Goal: Check status: Check status

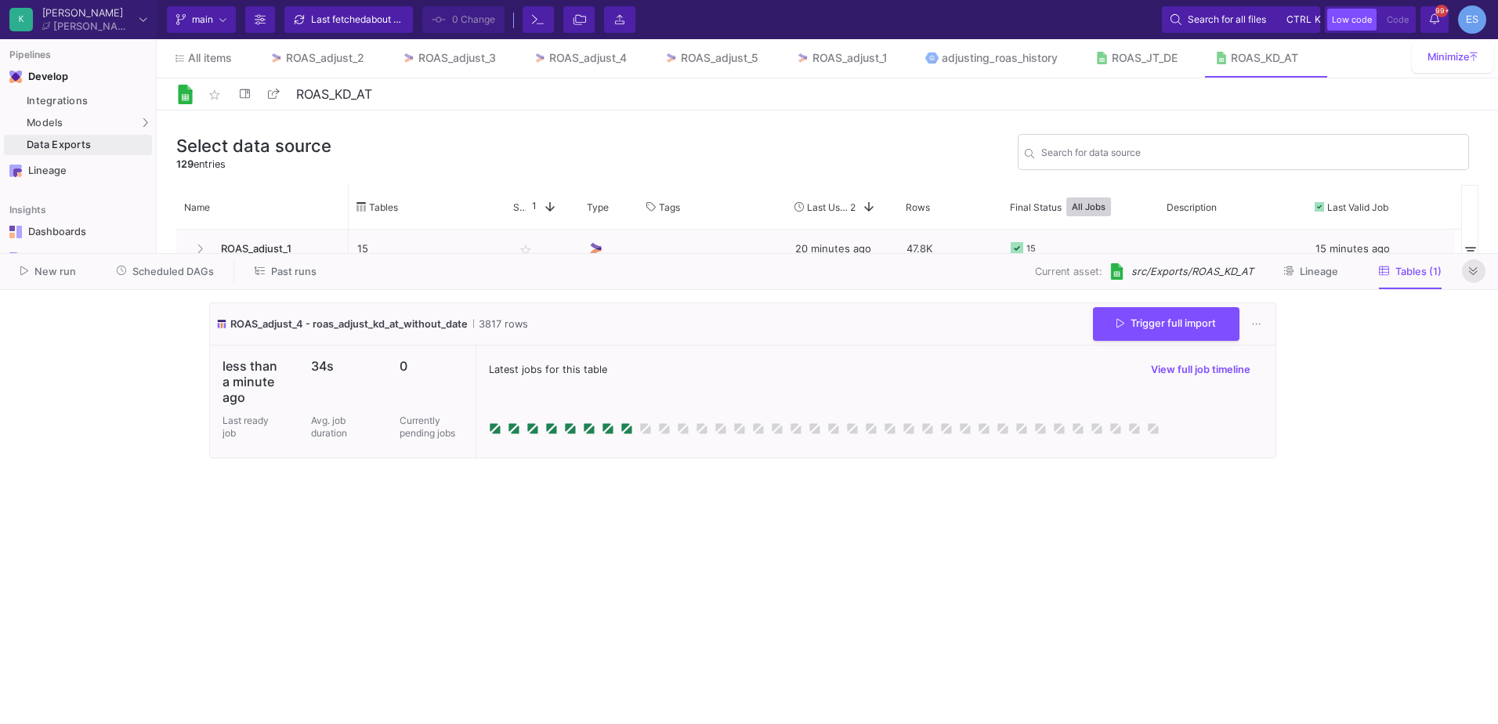
click at [1472, 264] on button at bounding box center [1474, 271] width 24 height 24
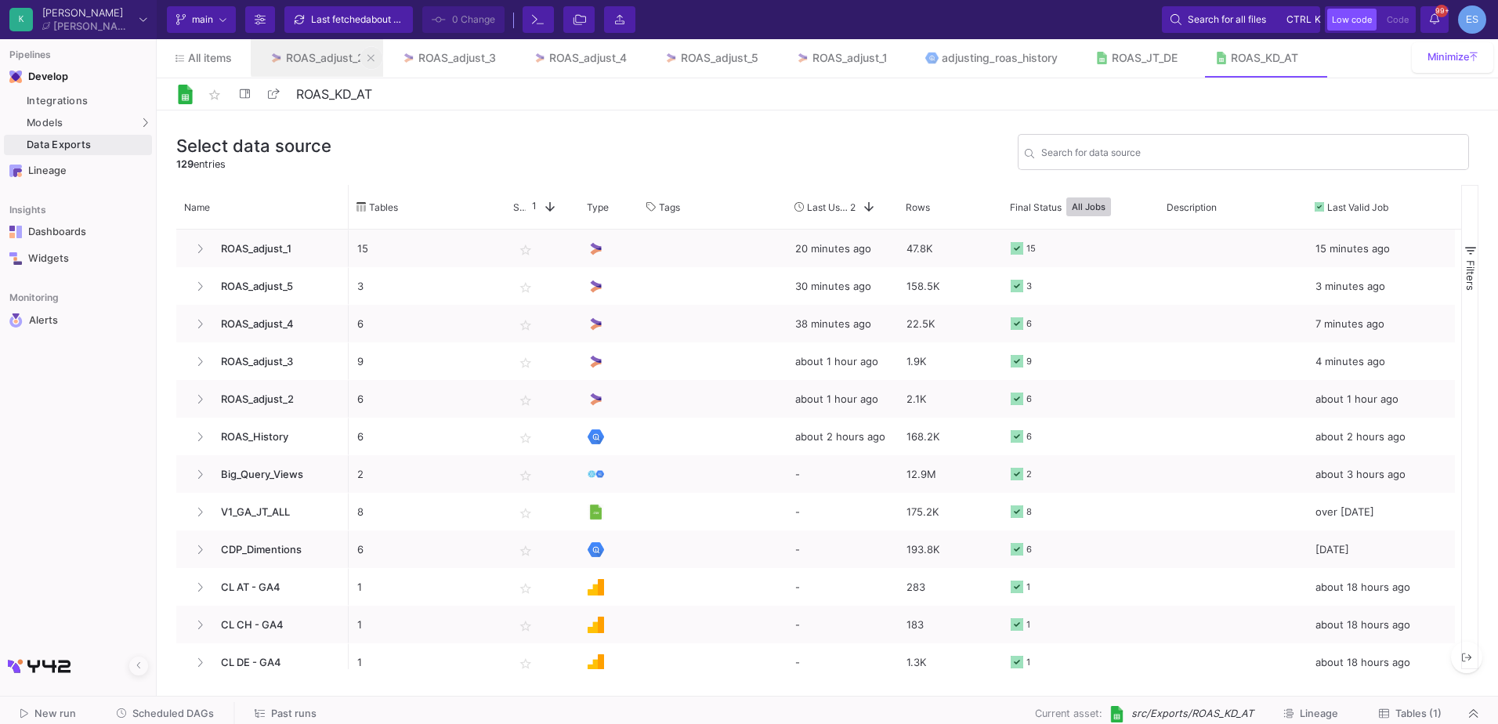
click at [374, 55] on icon at bounding box center [370, 57] width 7 height 11
click at [0, 0] on icon at bounding box center [0, 0] width 0 height 0
click at [0, 0] on button at bounding box center [0, 0] width 0 height 0
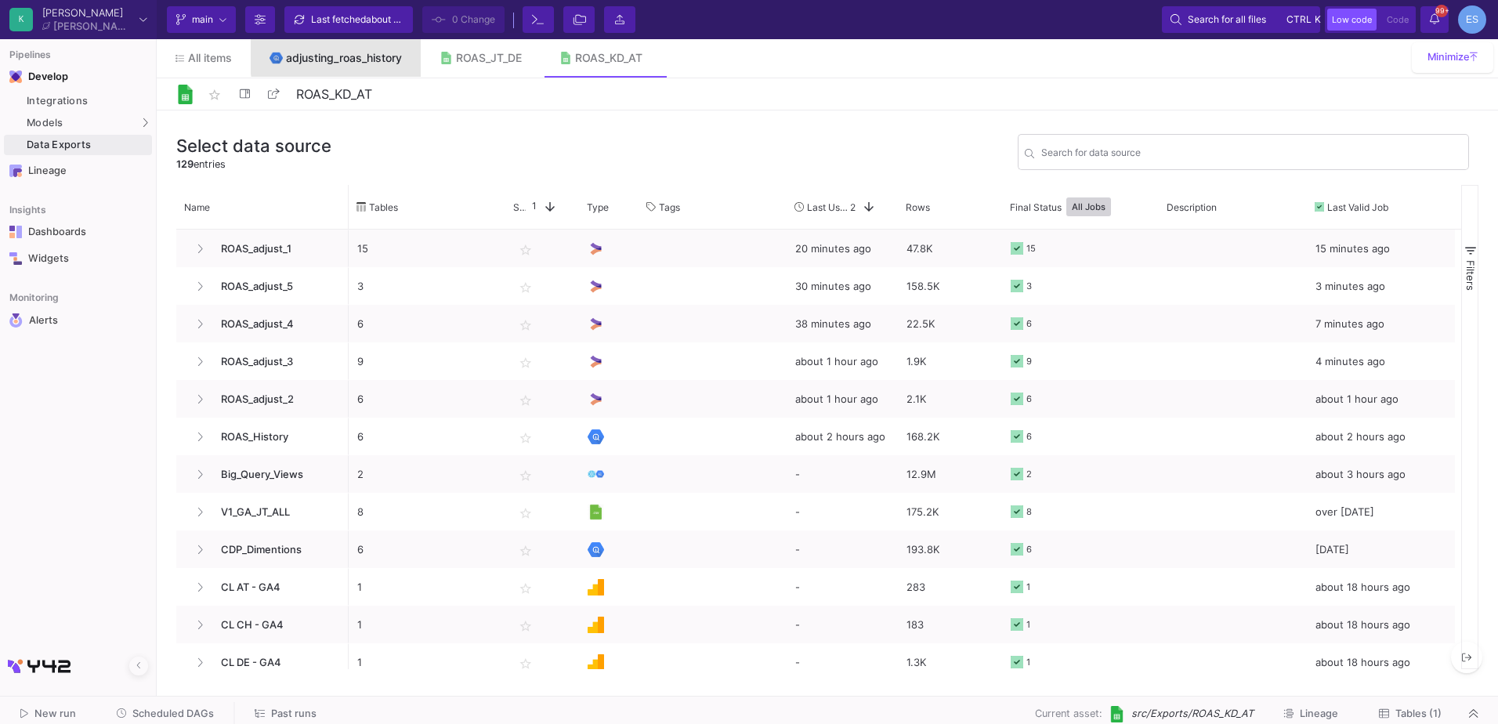
click at [374, 55] on div "adjusting_roas_history" at bounding box center [344, 58] width 116 height 13
type input "adjusting_roas_history"
click at [374, 55] on div "adjusting_roas_history" at bounding box center [344, 58] width 116 height 13
click at [408, 59] on icon at bounding box center [408, 57] width 7 height 11
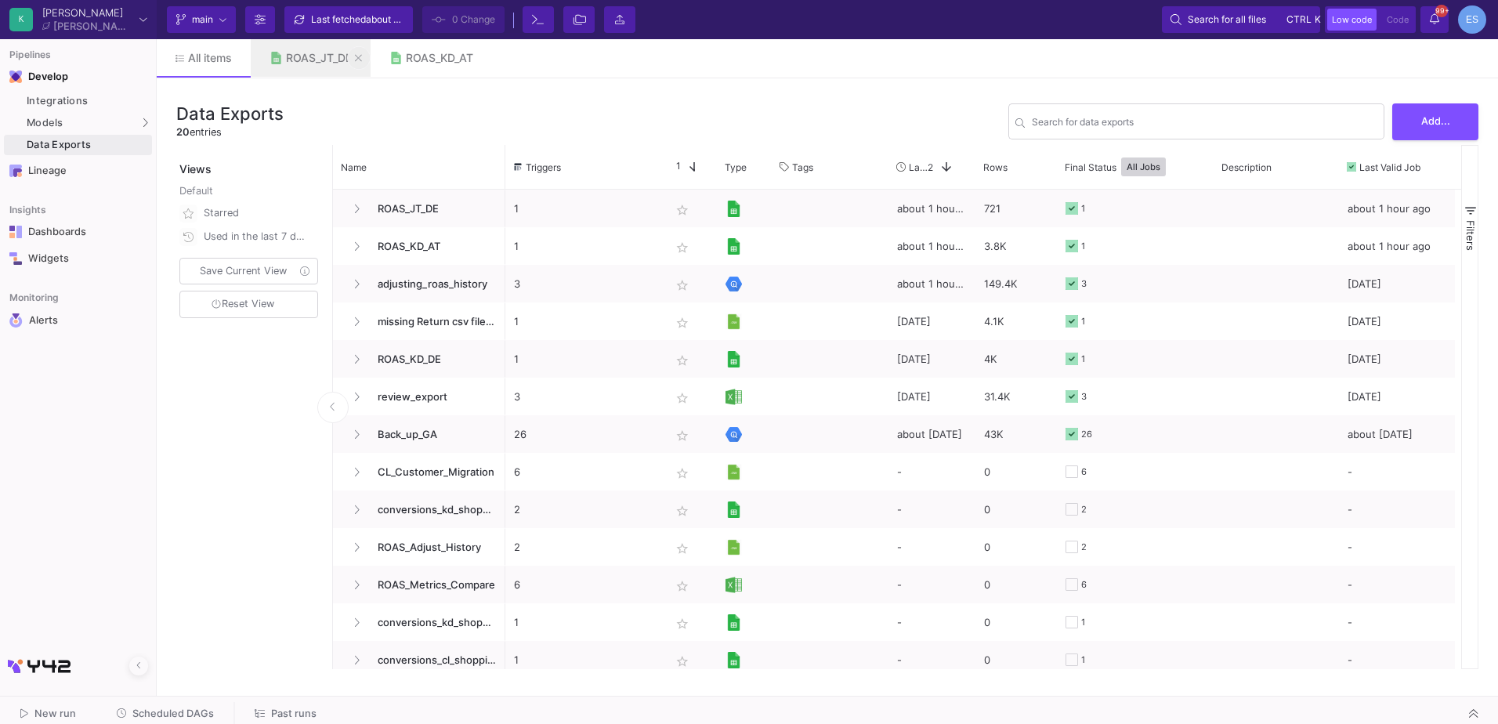
click at [358, 57] on icon at bounding box center [358, 57] width 7 height 11
click at [358, 57] on icon at bounding box center [359, 57] width 7 height 11
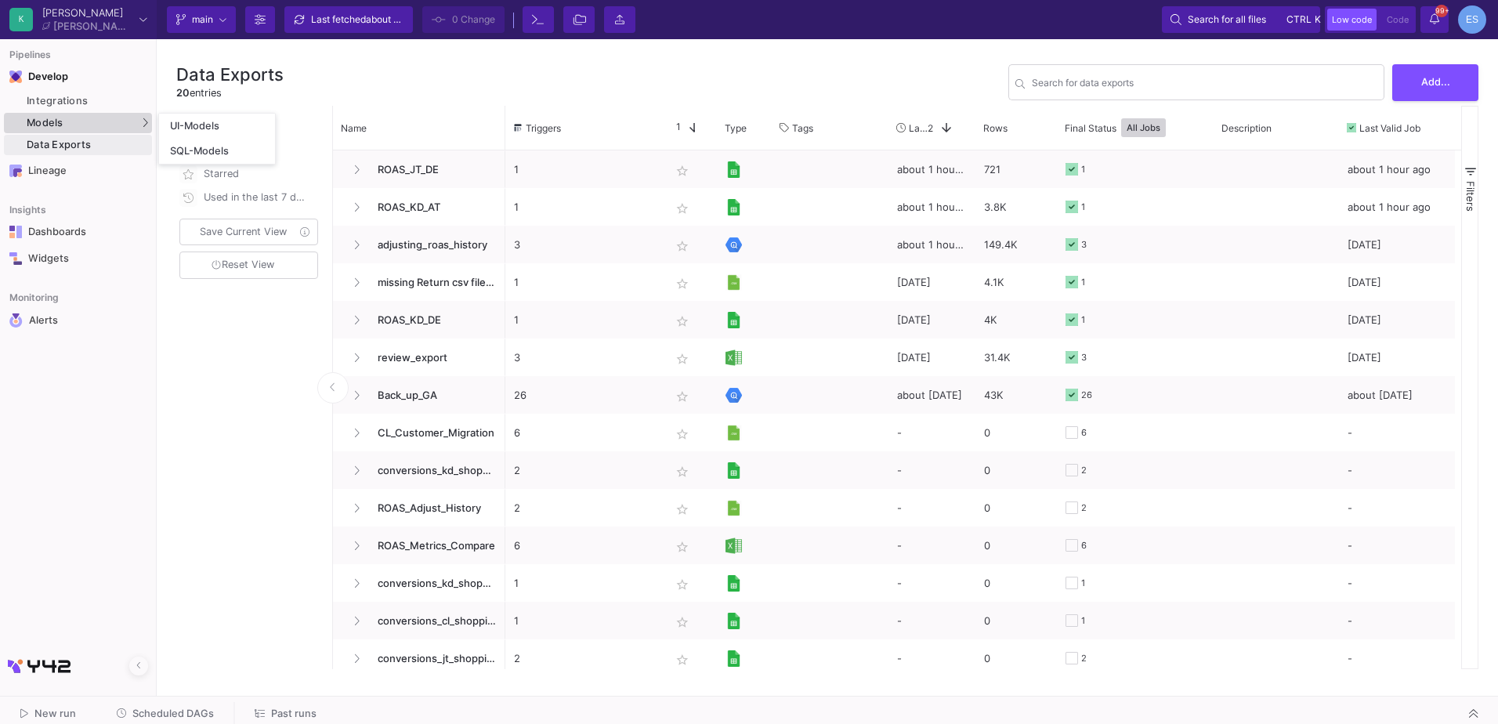
click at [71, 119] on div "Models" at bounding box center [78, 123] width 148 height 20
click at [210, 128] on div "UI-Models" at bounding box center [195, 126] width 51 height 13
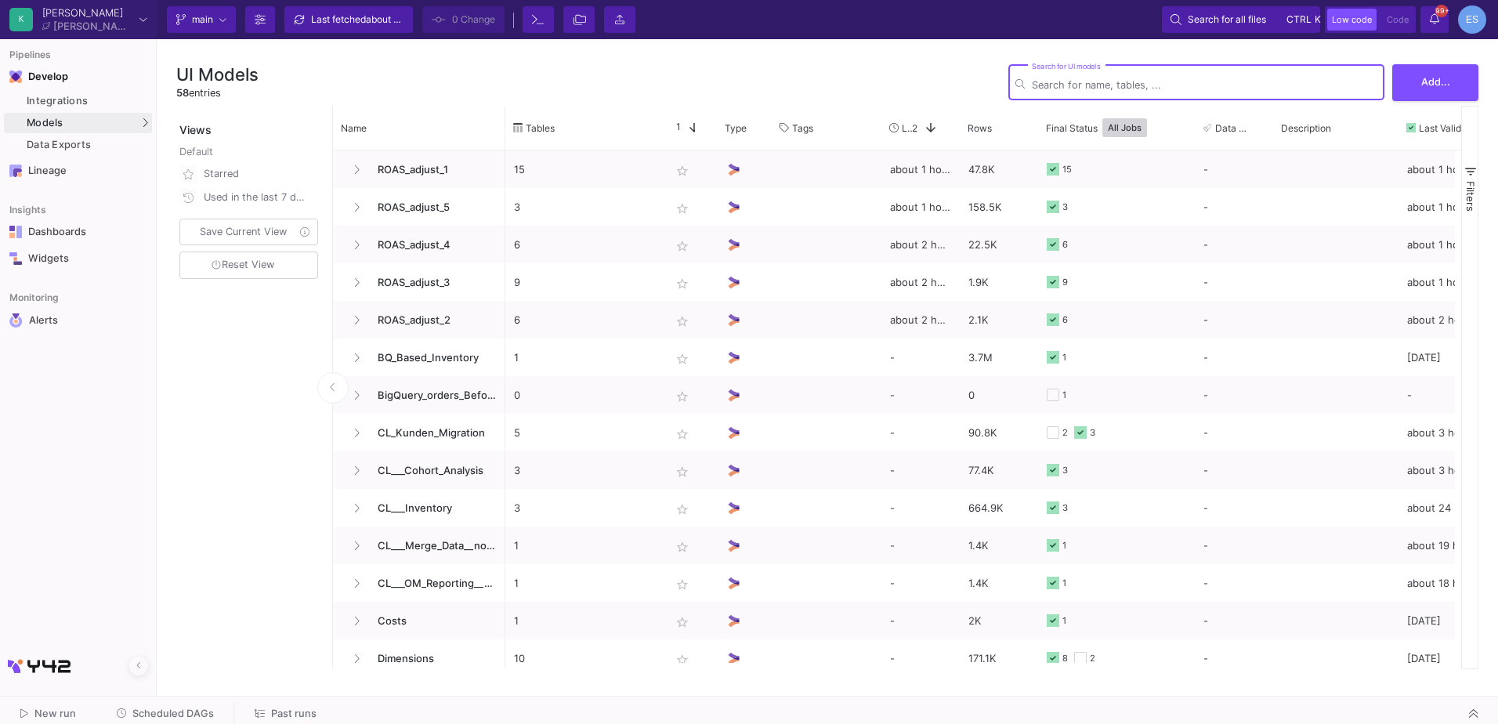
click at [1144, 65] on div "Search for UI models" at bounding box center [1204, 81] width 345 height 38
click at [1145, 78] on div "Search for UI models" at bounding box center [1204, 81] width 345 height 38
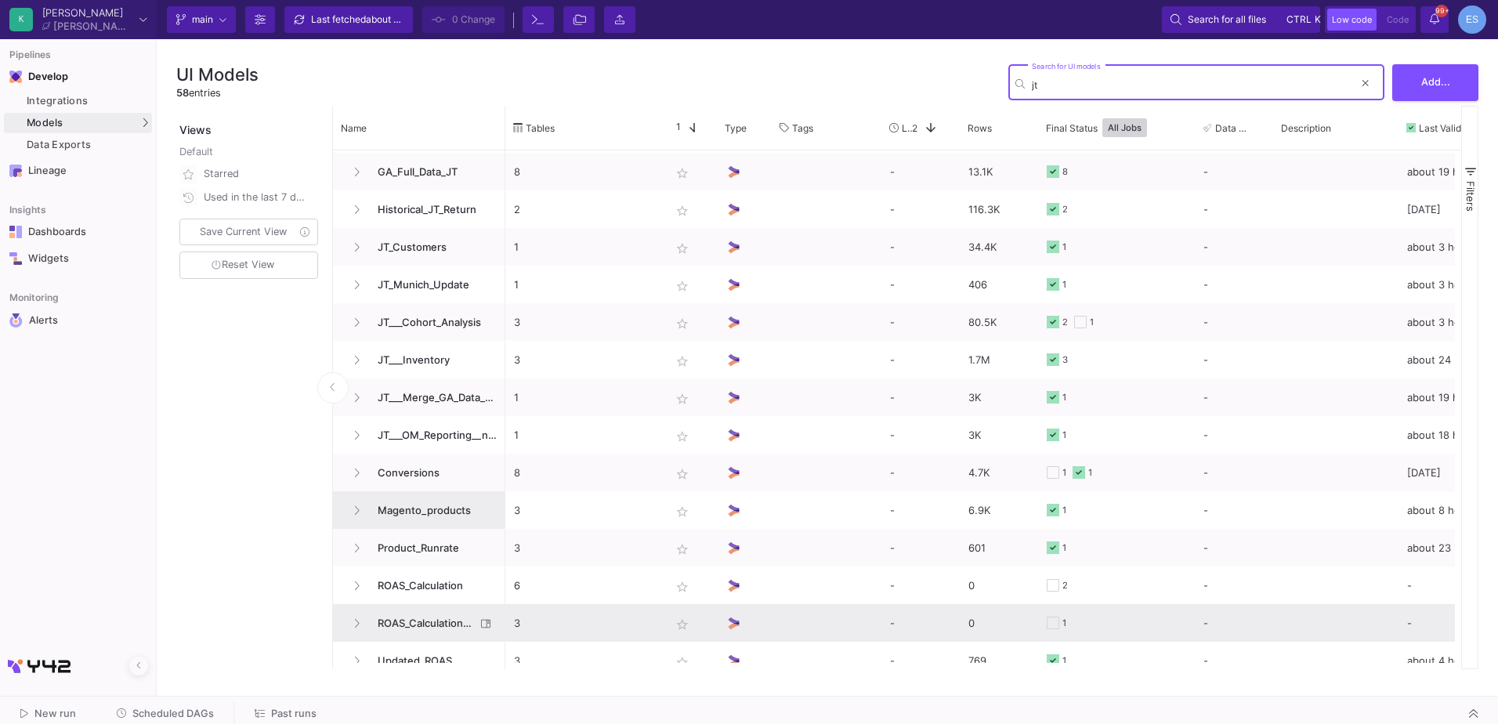
scroll to position [353, 0]
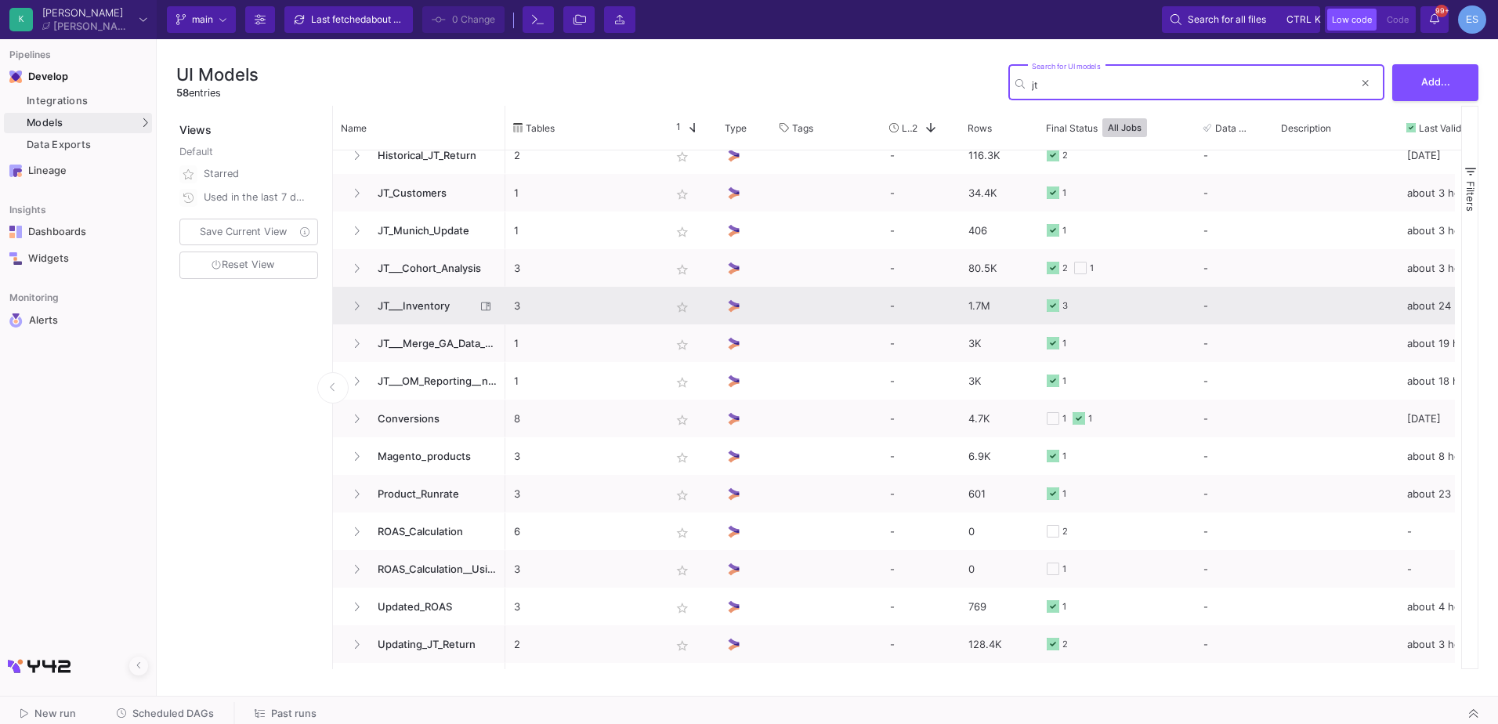
type input "jt"
click at [418, 287] on div "JT___Inventory" at bounding box center [419, 306] width 172 height 38
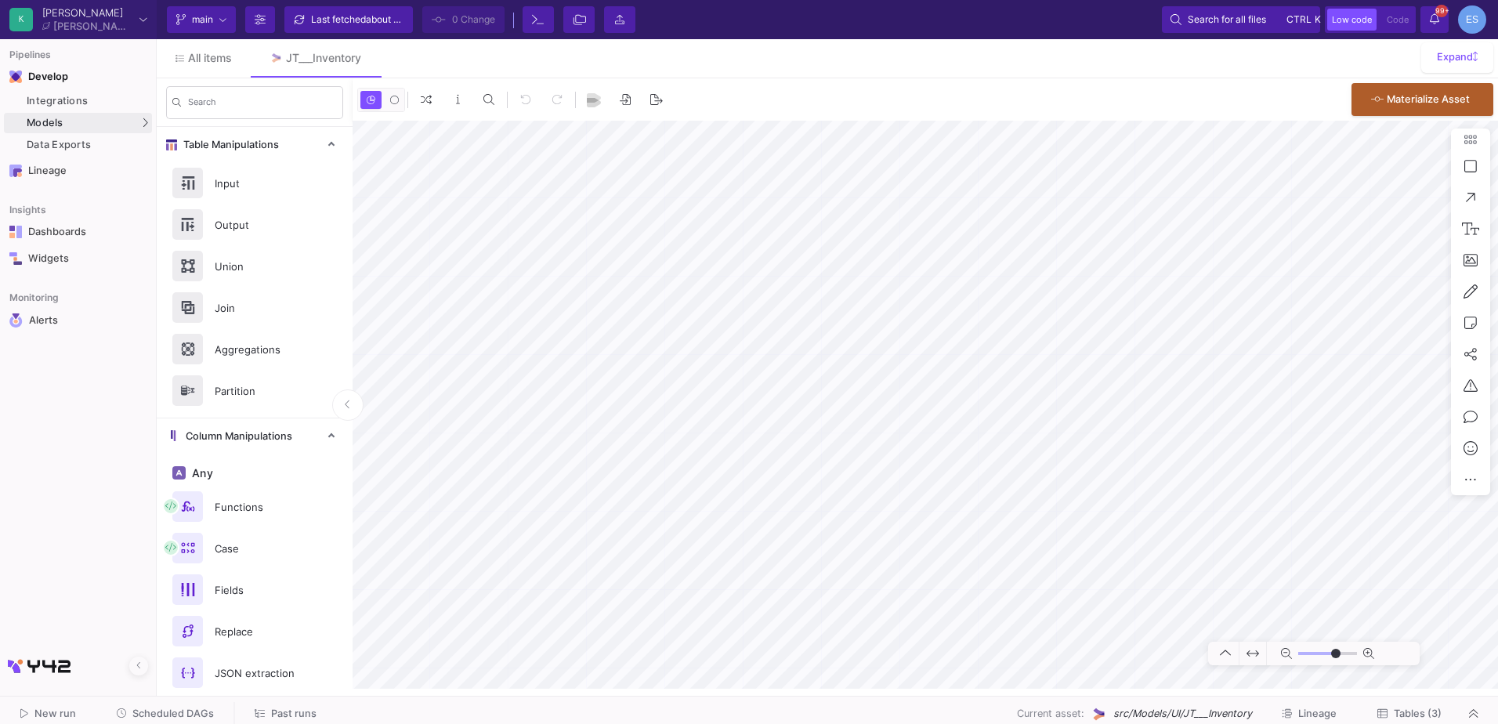
type input "-11"
click at [1416, 723] on html "K [PERSON_NAME] [PERSON_NAME] Current branch main Branch Options Last fetched a…" at bounding box center [749, 362] width 1498 height 724
click at [1416, 717] on span "Tables (3)" at bounding box center [1418, 713] width 48 height 12
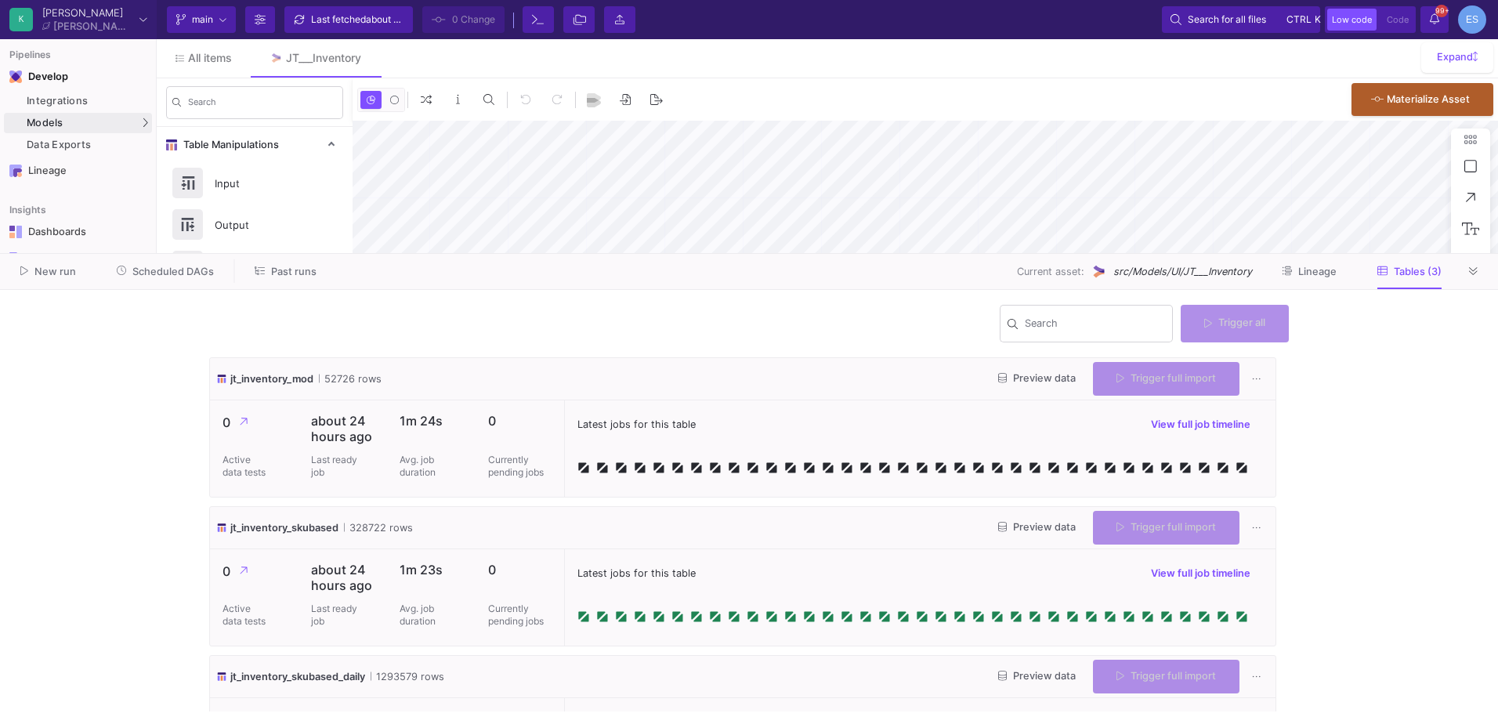
type input "-11"
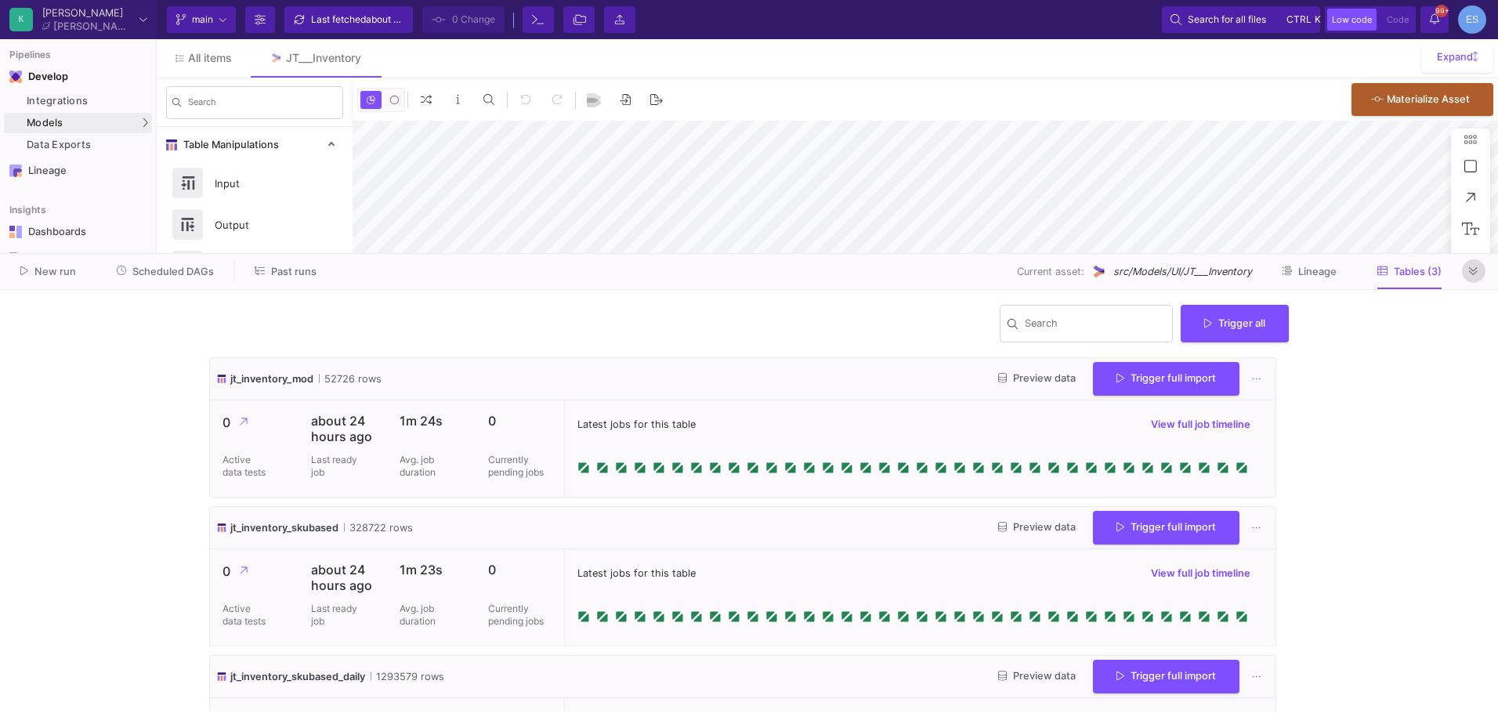
click at [1470, 277] on button at bounding box center [1474, 271] width 24 height 24
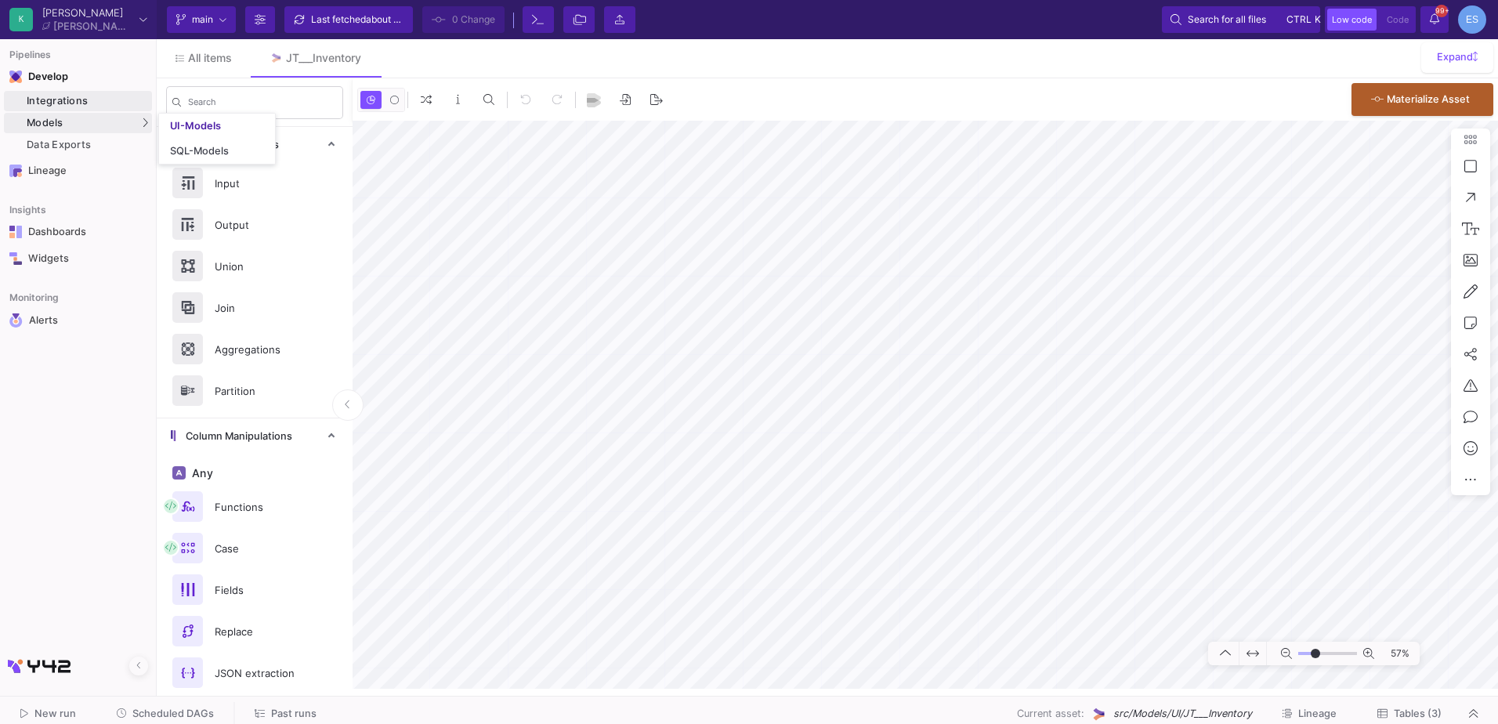
click at [93, 105] on div "Integrations" at bounding box center [87, 101] width 121 height 13
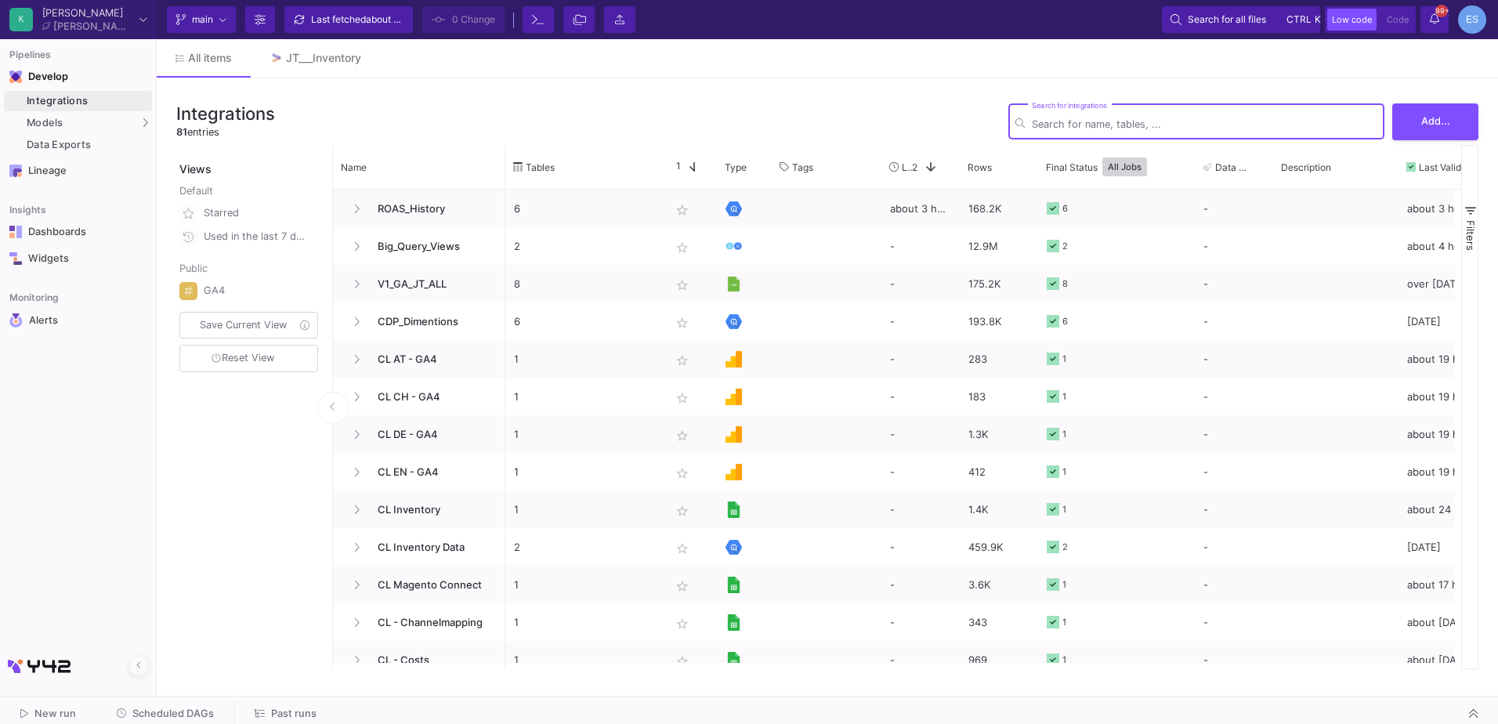
click at [166, 723] on html "K [PERSON_NAME] [PERSON_NAME] Current branch main Branch Options Last fetched a…" at bounding box center [749, 362] width 1498 height 724
click at [166, 723] on button "Scheduled DAGs" at bounding box center [166, 714] width 136 height 24
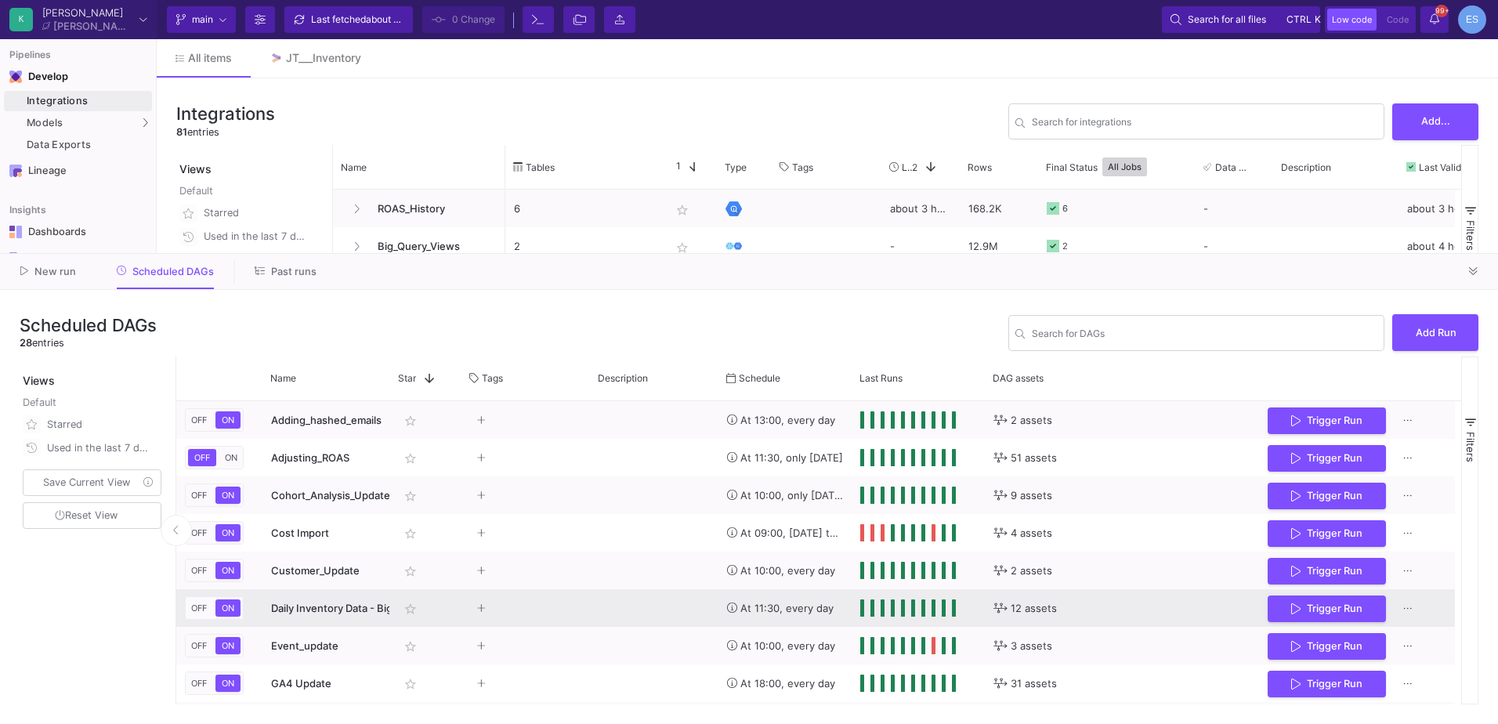
click at [271, 606] on span "Daily Inventory Data - BigQuery" at bounding box center [346, 608] width 151 height 13
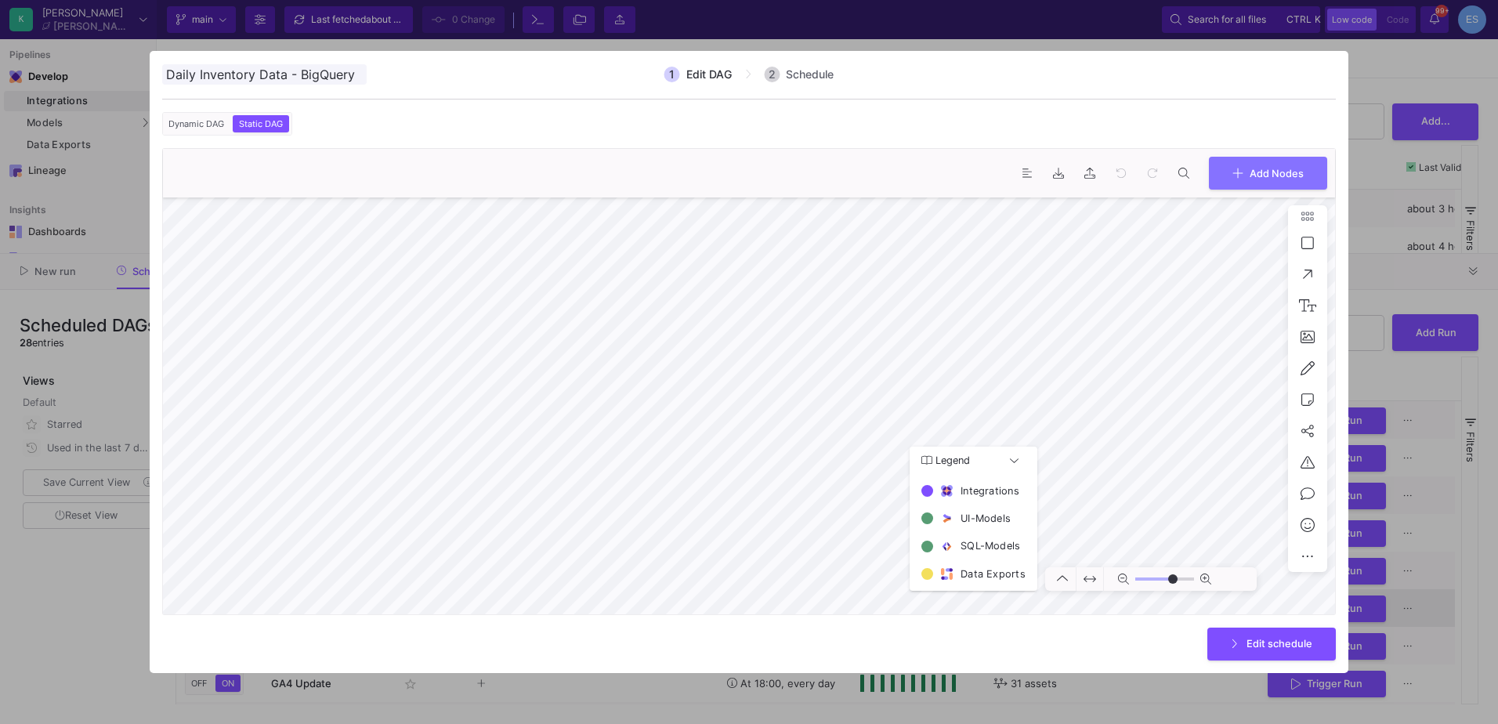
type input "0"
click at [1261, 648] on span "Edit schedule" at bounding box center [1279, 642] width 66 height 12
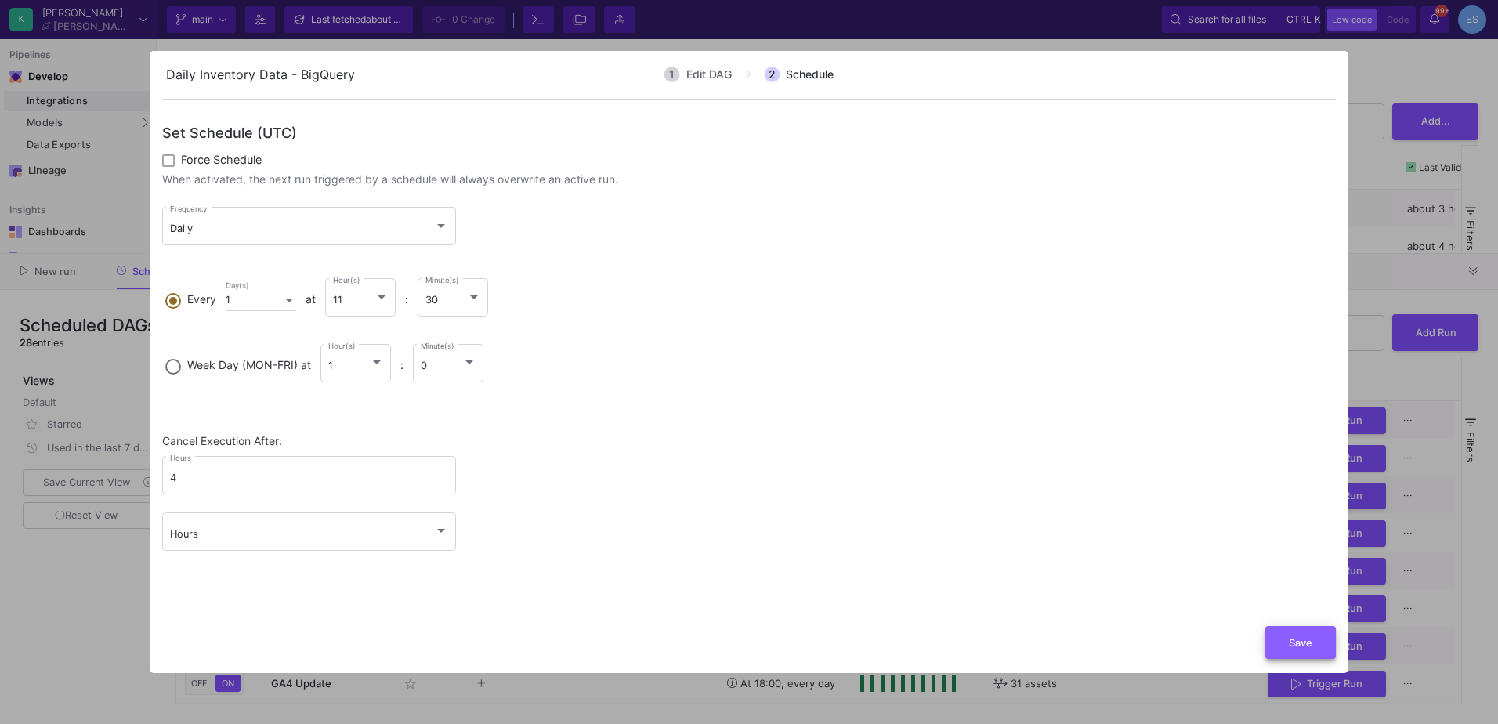
click at [1268, 643] on button "Save" at bounding box center [1300, 643] width 71 height 34
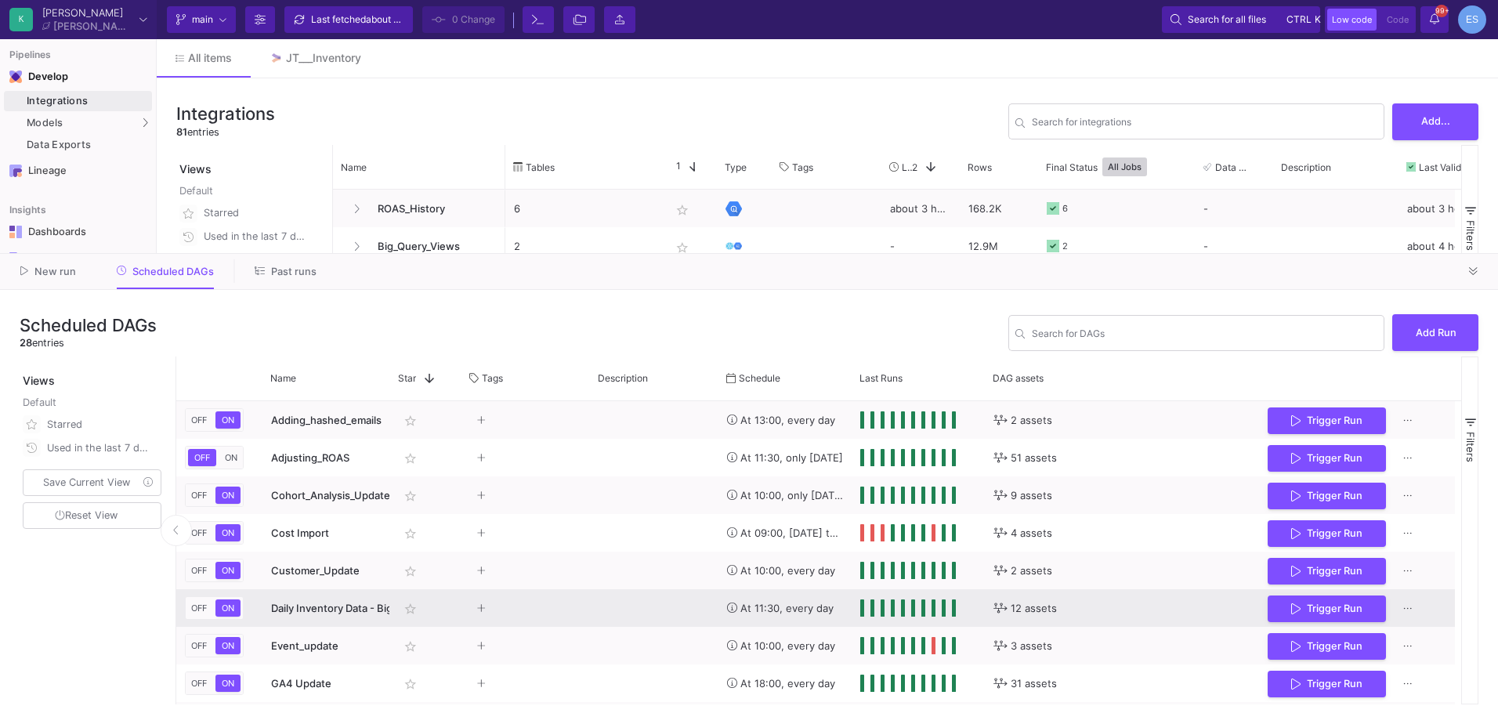
click at [329, 599] on div "Daily Inventory Data - BigQuery" at bounding box center [326, 608] width 110 height 37
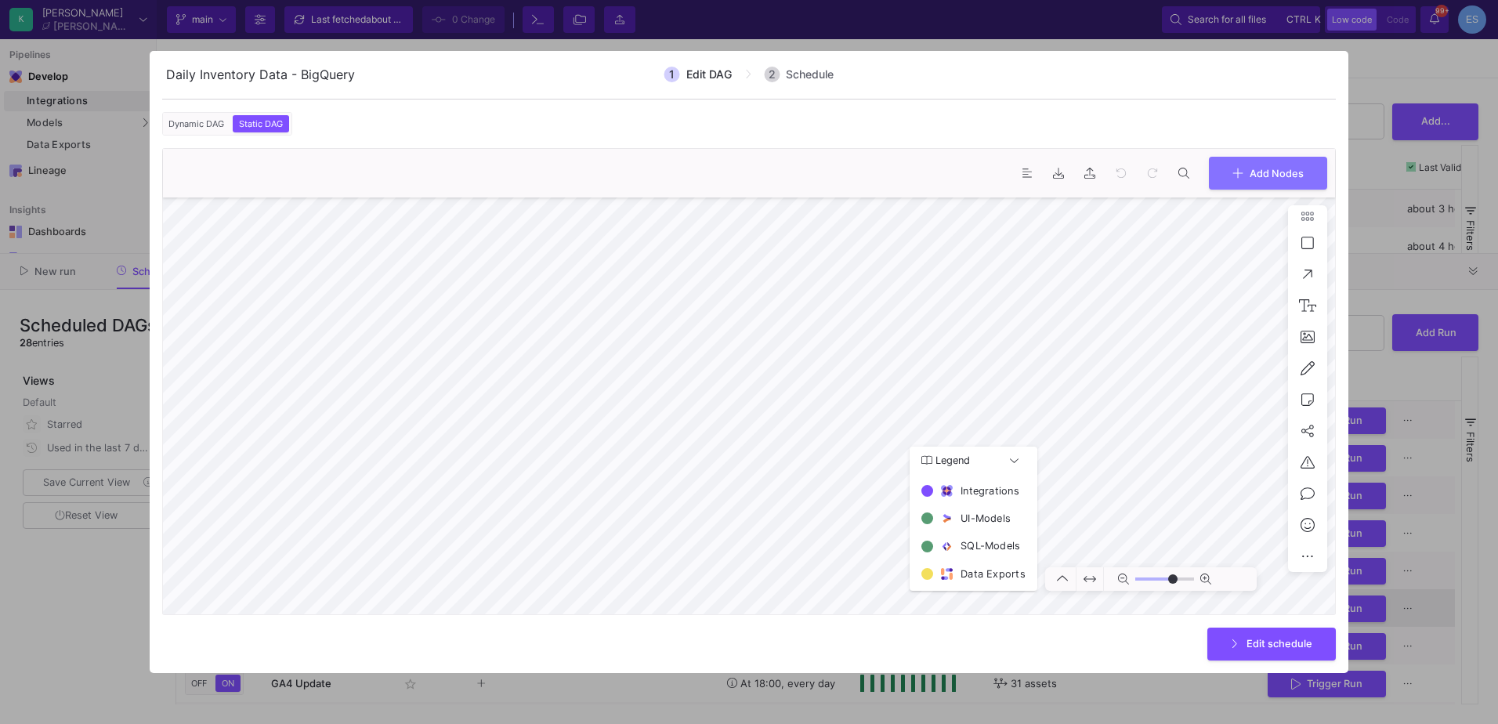
type input "0"
click at [36, 667] on div at bounding box center [749, 362] width 1498 height 724
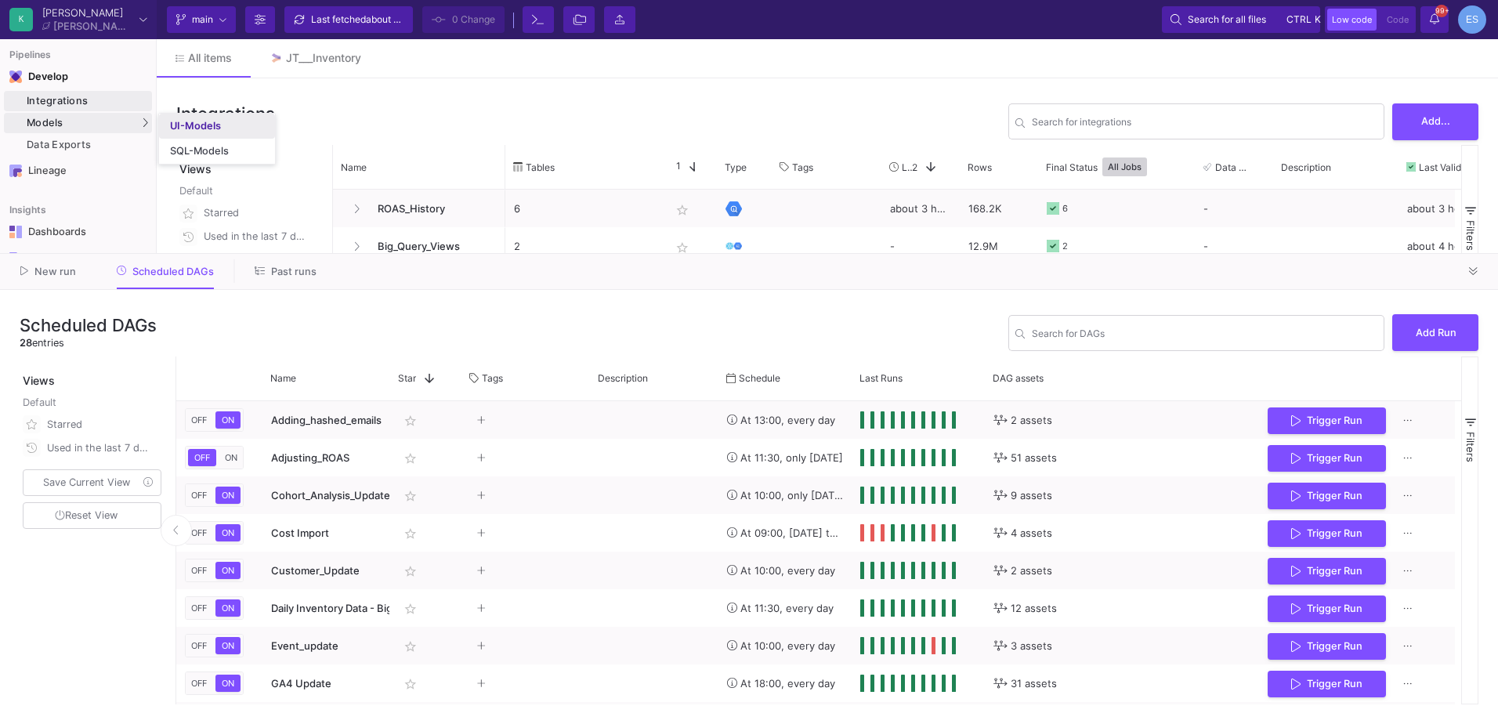
click at [201, 114] on link "UI-Models" at bounding box center [217, 126] width 116 height 25
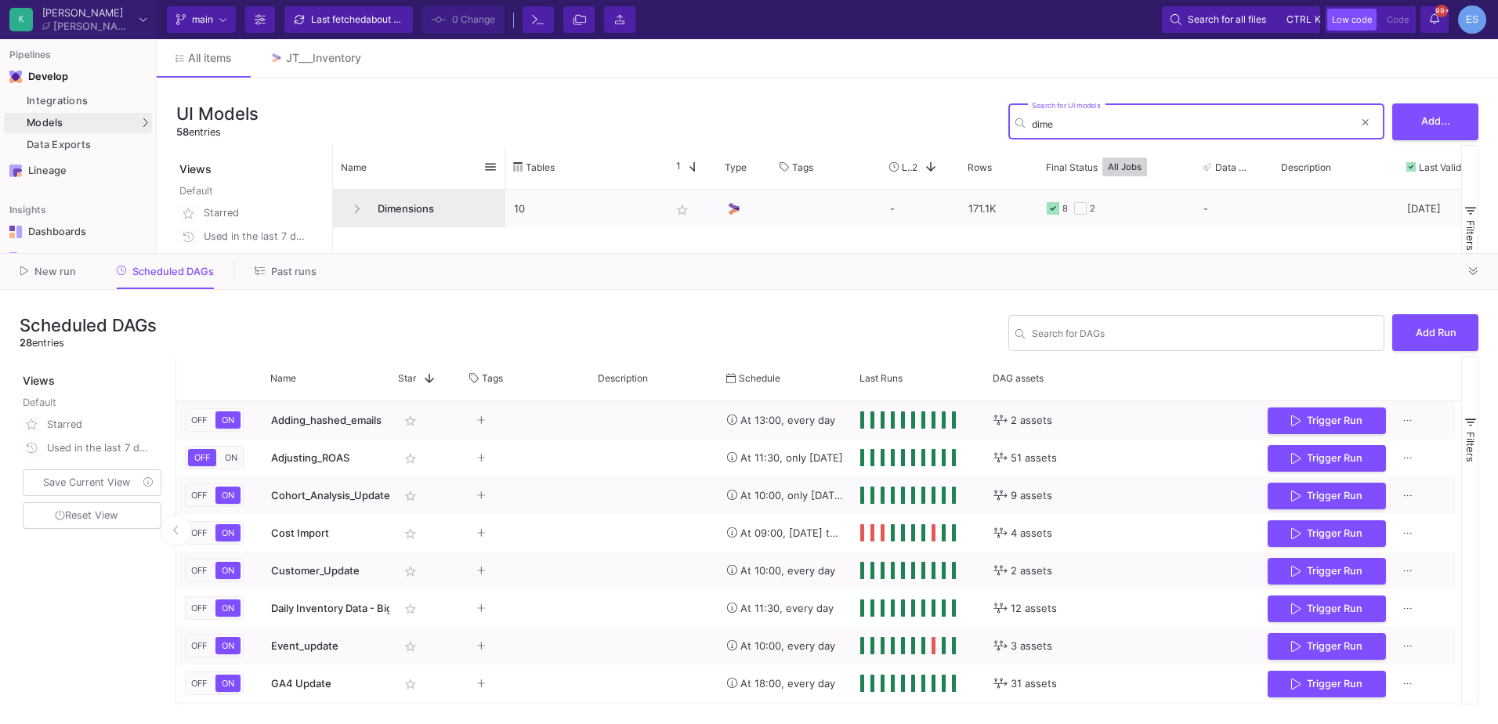
type input "dime"
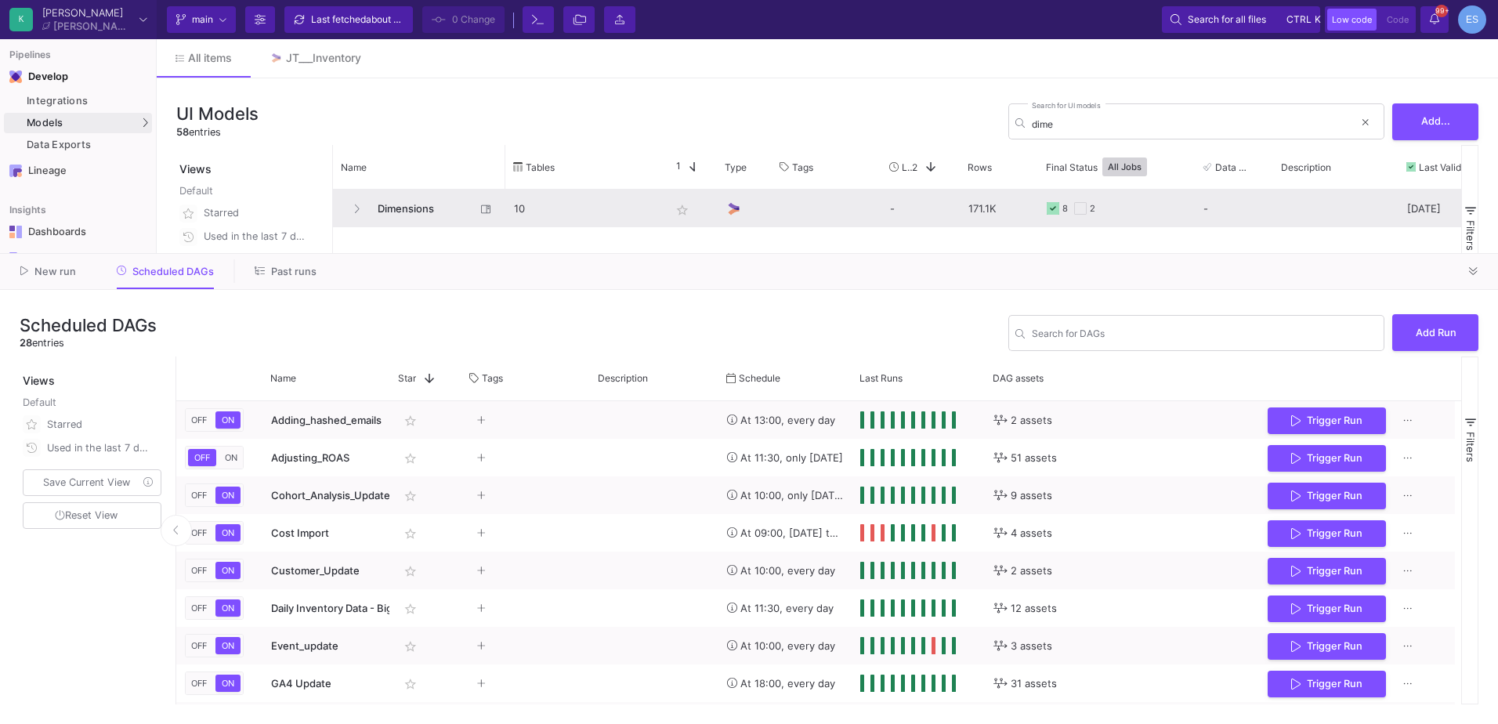
click at [410, 198] on span "Dimensions" at bounding box center [421, 208] width 107 height 37
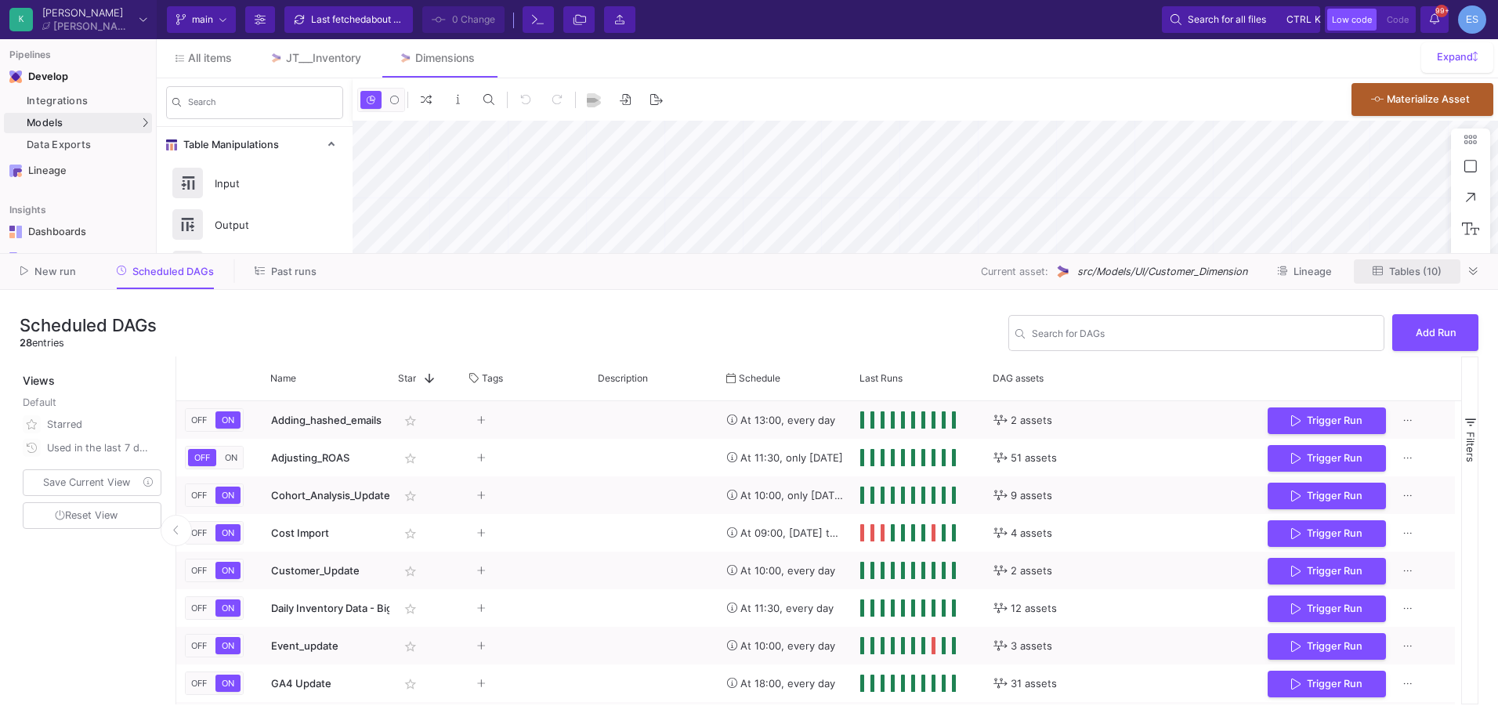
click at [1449, 272] on button "Tables (10)" at bounding box center [1407, 271] width 107 height 24
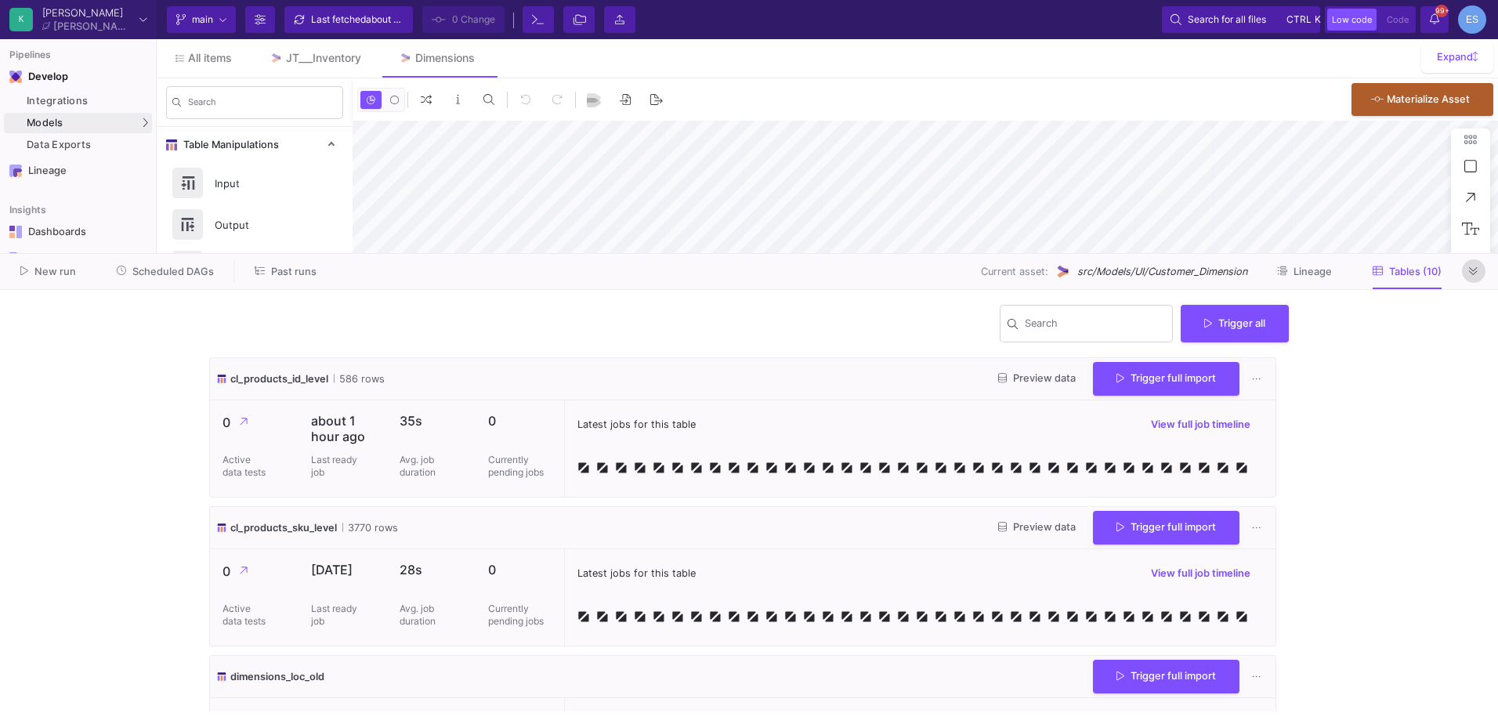
click at [1467, 261] on button at bounding box center [1474, 271] width 24 height 24
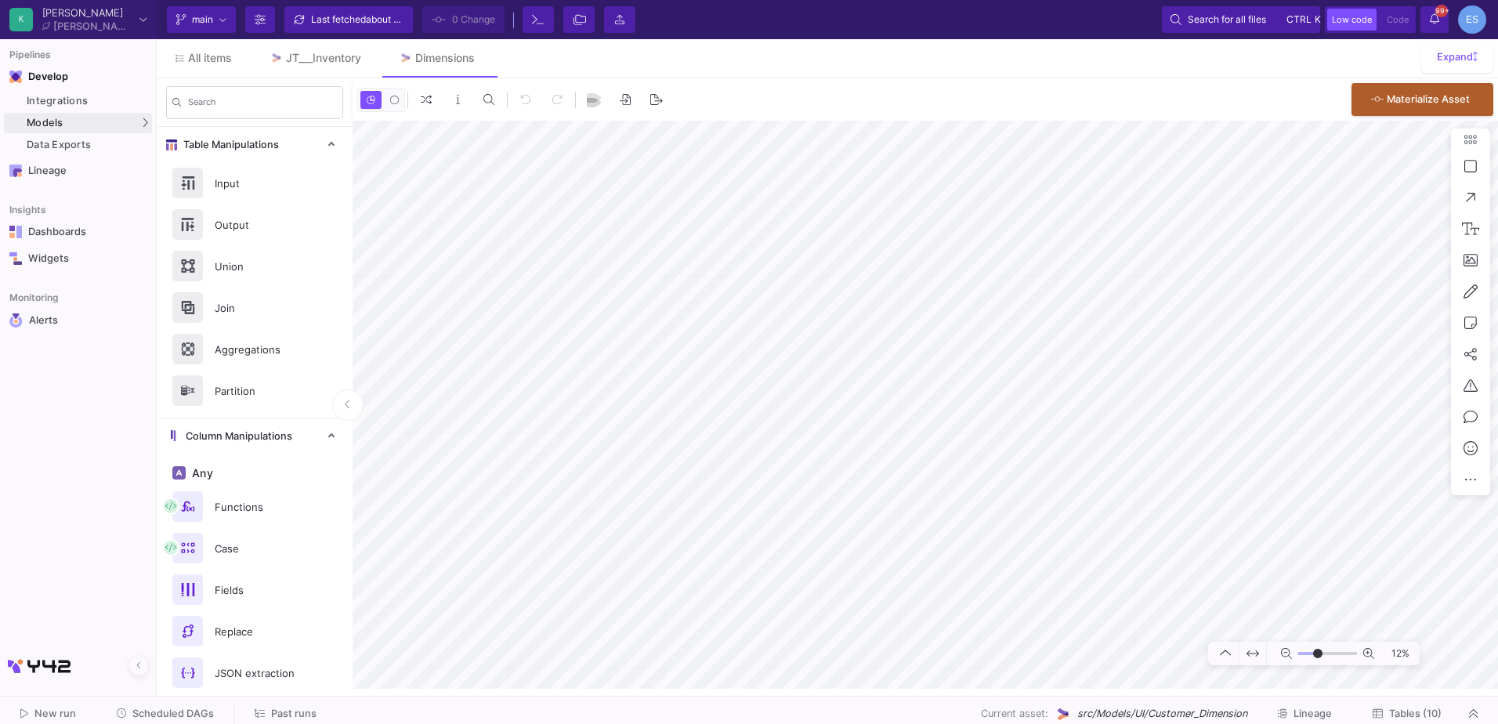
drag, startPoint x: 1304, startPoint y: 651, endPoint x: 1317, endPoint y: 654, distance: 12.9
type input "-7"
click at [1317, 654] on input "range" at bounding box center [1327, 654] width 59 height 20
click at [1497, 678] on html "Writing to file system K [PERSON_NAME] [PERSON_NAME] Current branch main Branch…" at bounding box center [749, 362] width 1498 height 724
click at [444, 96] on div "0 0 . Materialize Asset 71%" at bounding box center [925, 383] width 1145 height 610
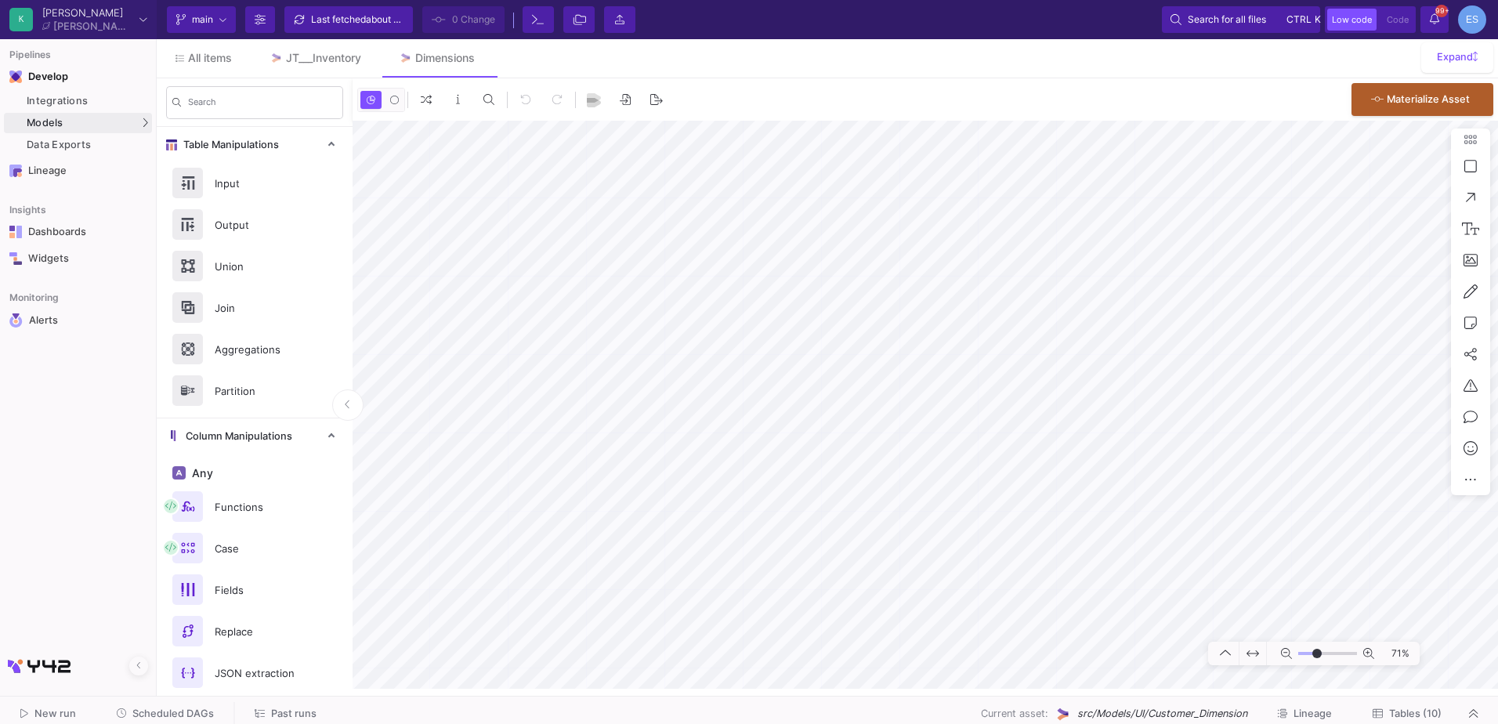
click at [351, 212] on mat-sidenav-container "Search Table Manipulations Input Output Union Join Aggregations Partition Colum…" at bounding box center [827, 383] width 1341 height 610
click at [213, 709] on button "Scheduled DAGs" at bounding box center [166, 714] width 136 height 24
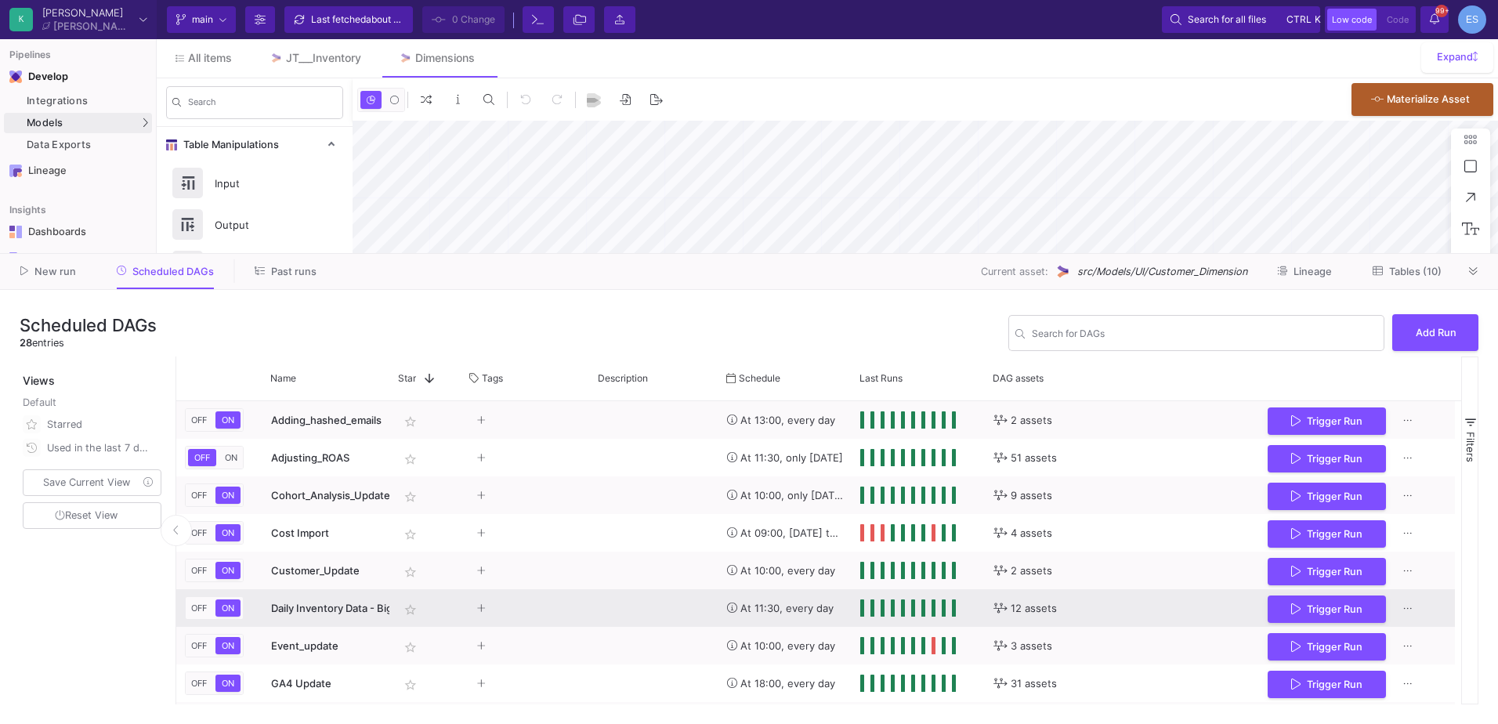
click at [341, 613] on span "Daily Inventory Data - BigQuery" at bounding box center [346, 608] width 151 height 13
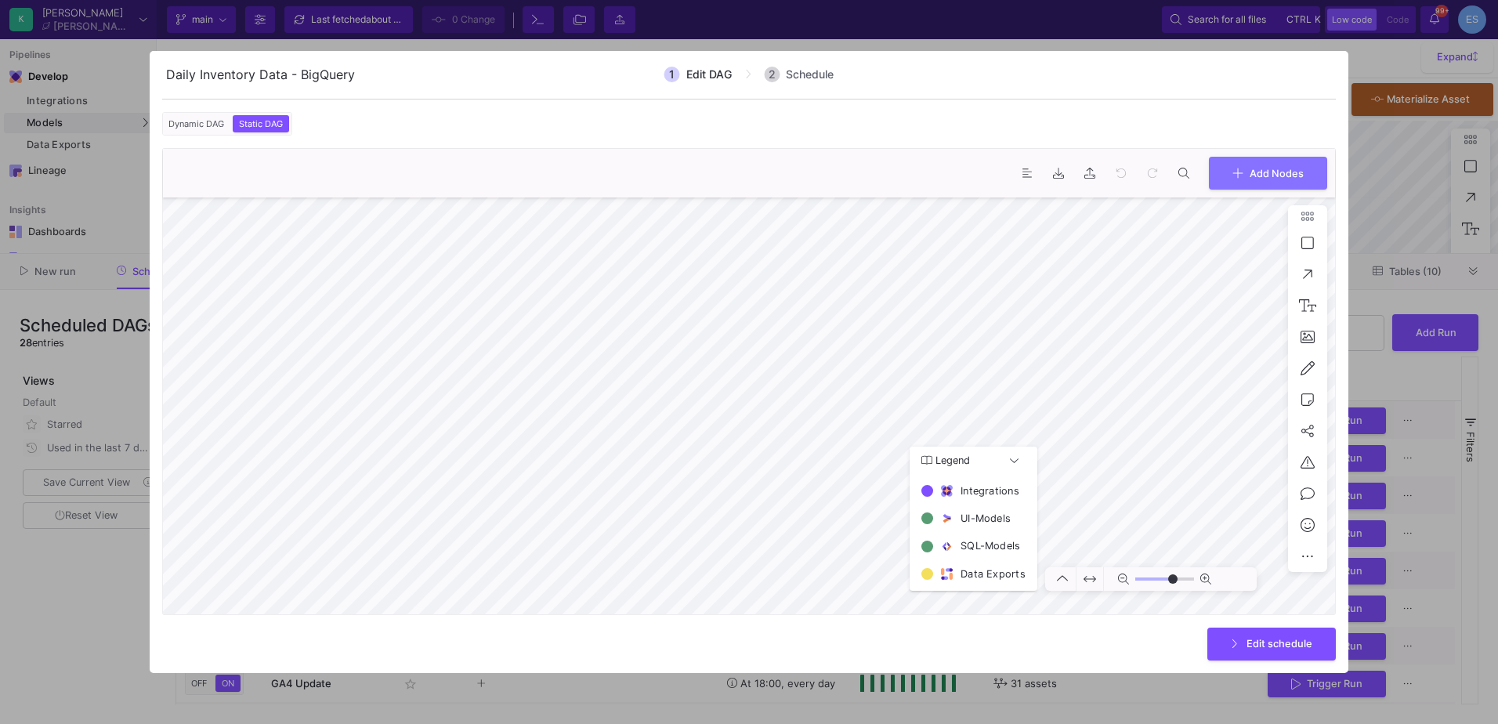
type input "0"
click at [941, 35] on div at bounding box center [749, 362] width 1498 height 724
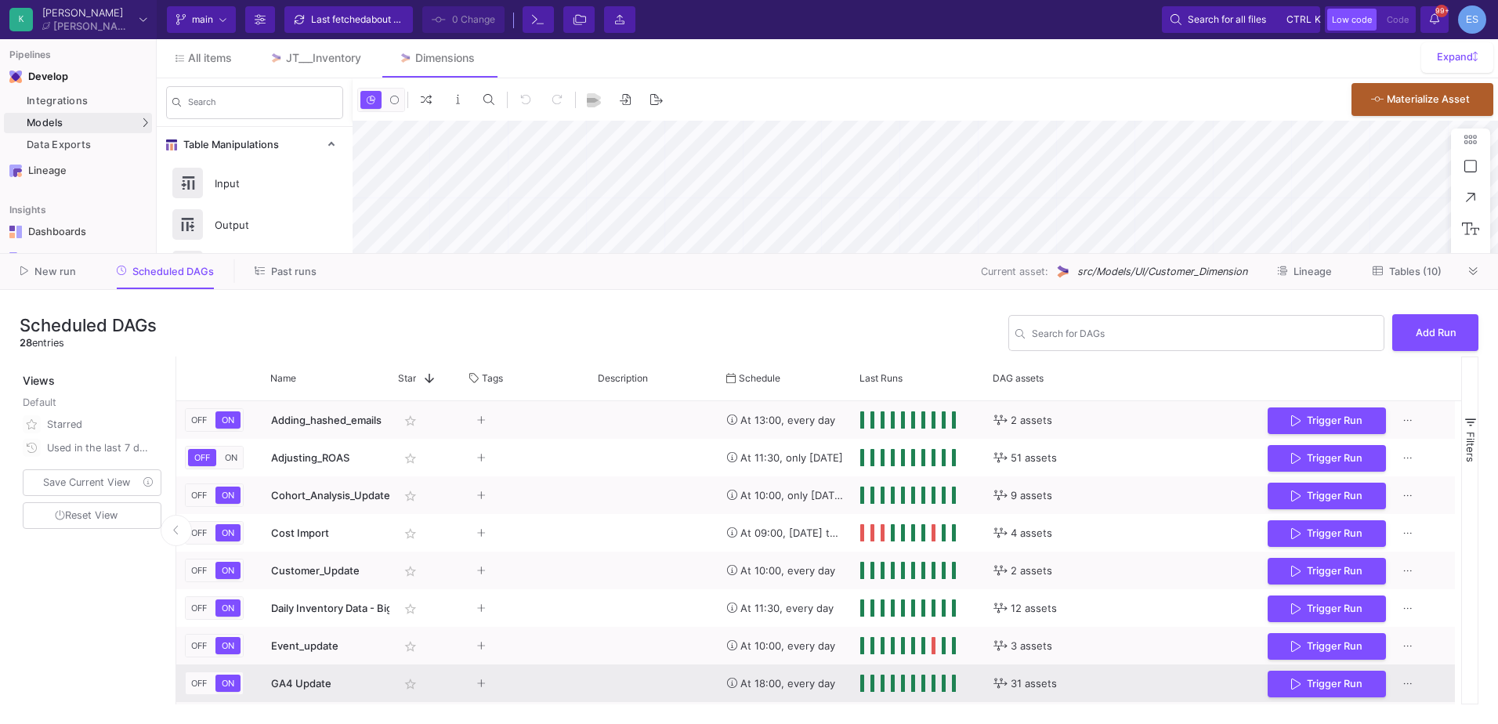
scroll to position [78, 0]
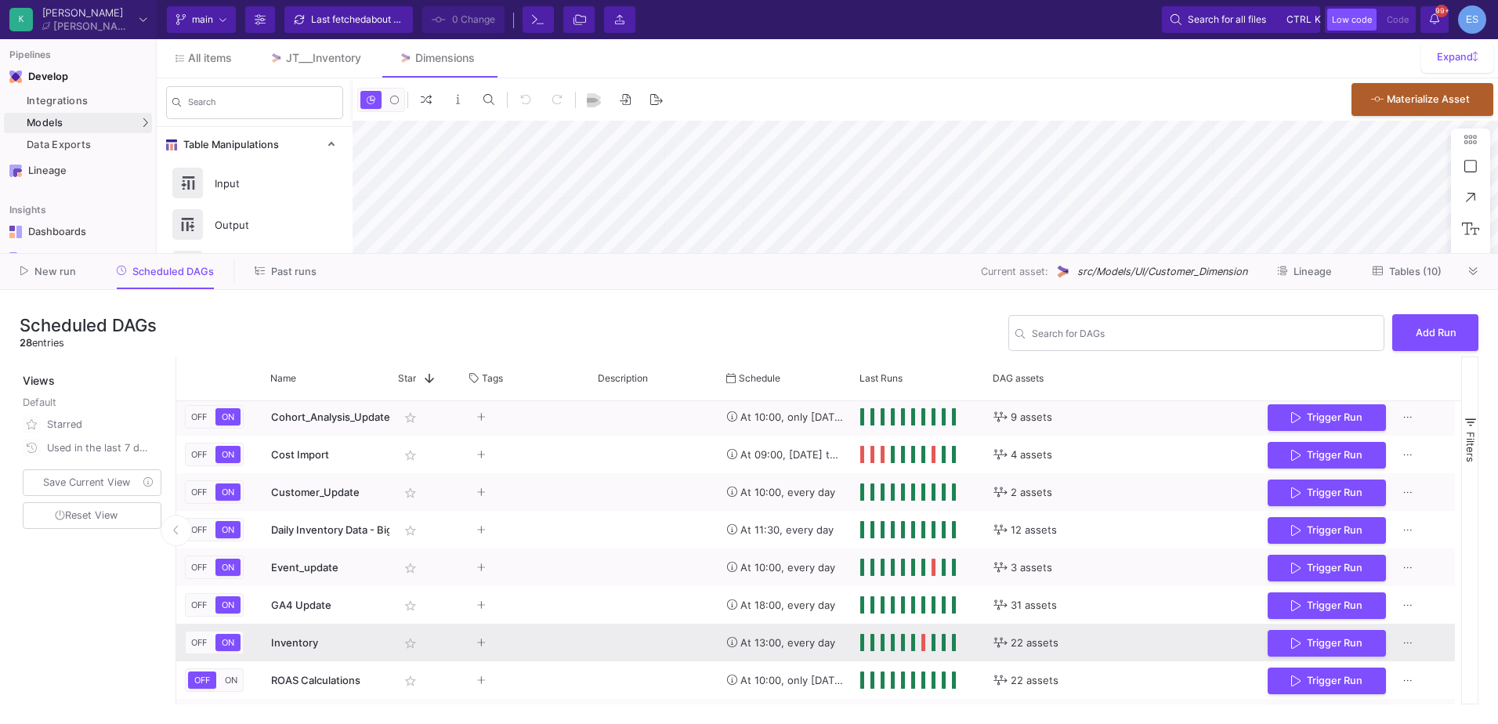
click at [327, 652] on div "Inventory" at bounding box center [326, 642] width 110 height 37
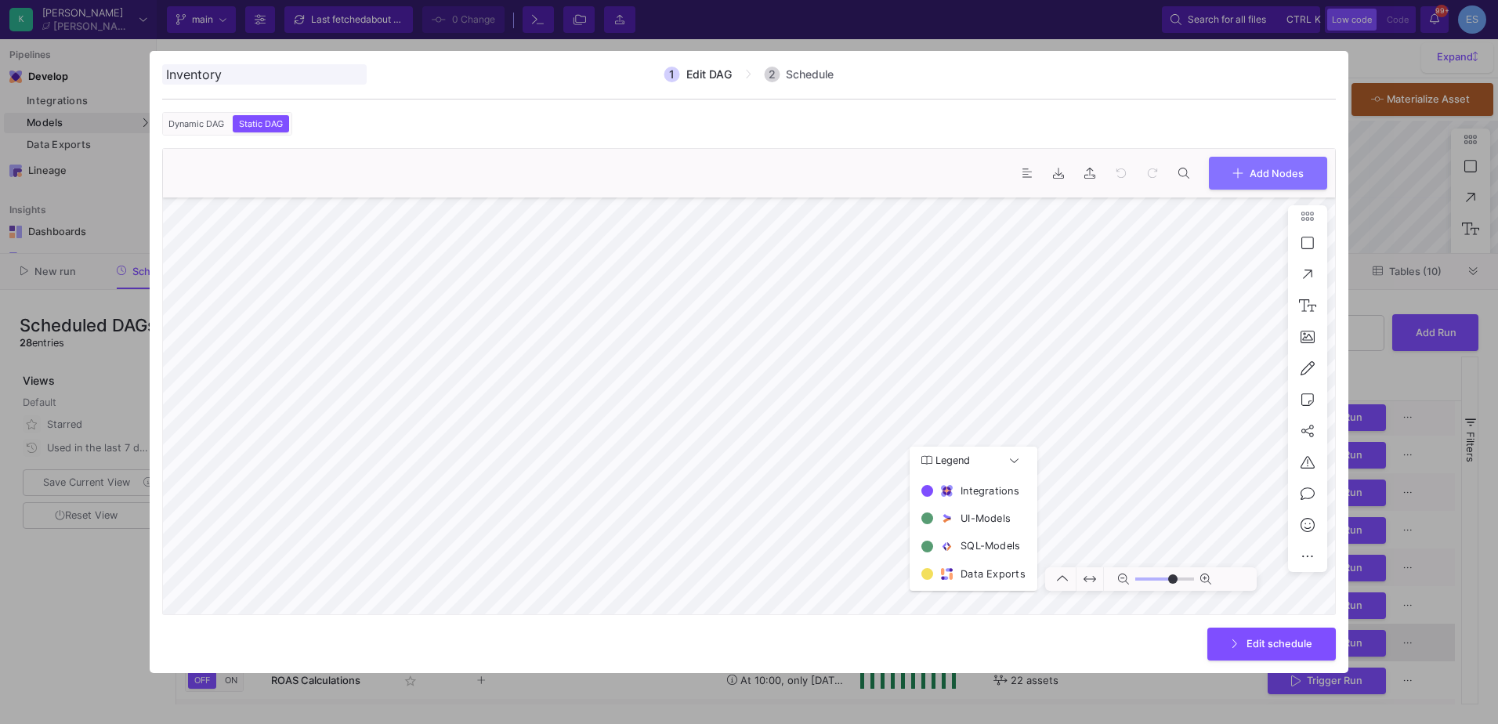
type input "0"
click at [264, 0] on html "K [PERSON_NAME] [PERSON_NAME] Current branch main Branch Options Last fetched a…" at bounding box center [749, 362] width 1498 height 724
click at [55, 647] on div at bounding box center [749, 362] width 1498 height 724
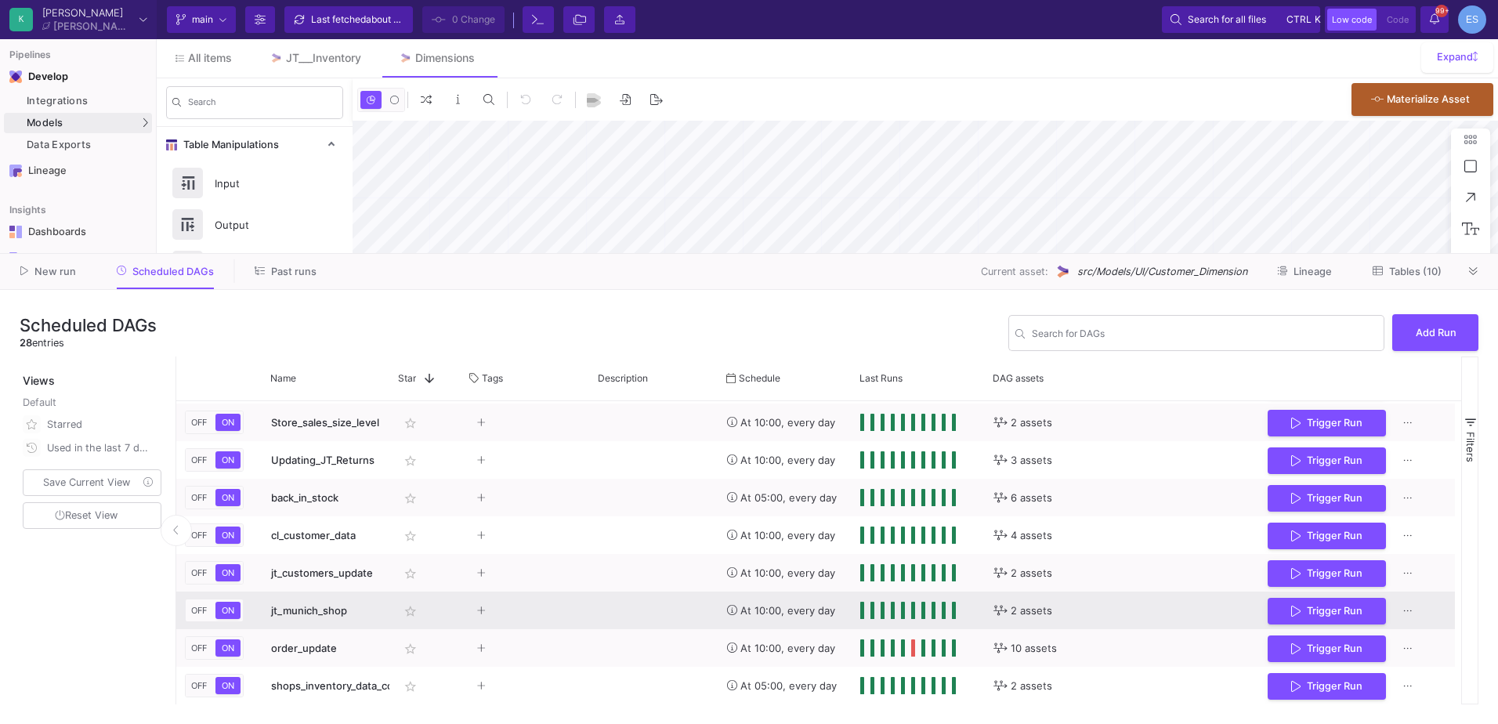
scroll to position [750, 0]
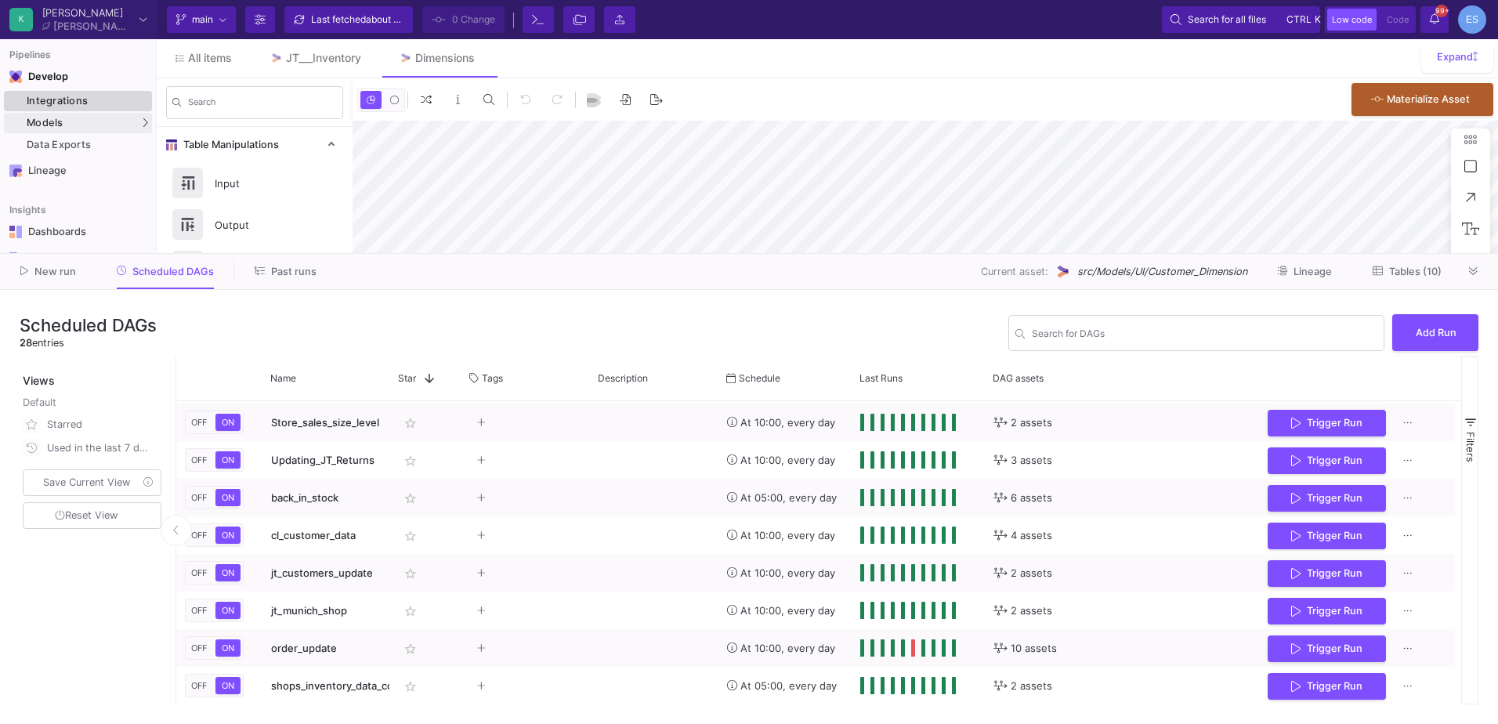
click at [130, 103] on div "Integrations" at bounding box center [87, 101] width 121 height 13
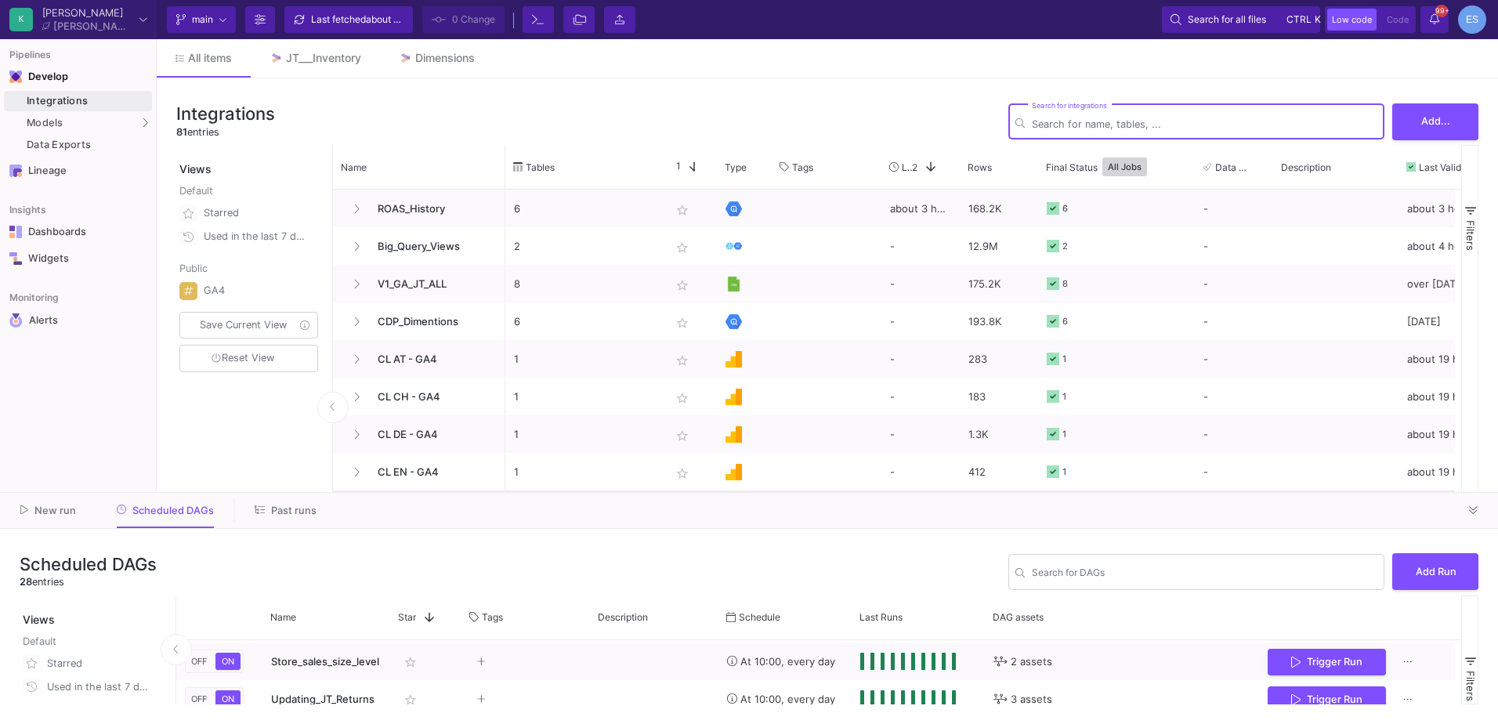
drag, startPoint x: 867, startPoint y: 251, endPoint x: 883, endPoint y: 490, distance: 239.5
click at [883, 490] on as-split "K [PERSON_NAME] [PERSON_NAME] Current branch main Branch Options Last fetched a…" at bounding box center [749, 362] width 1498 height 724
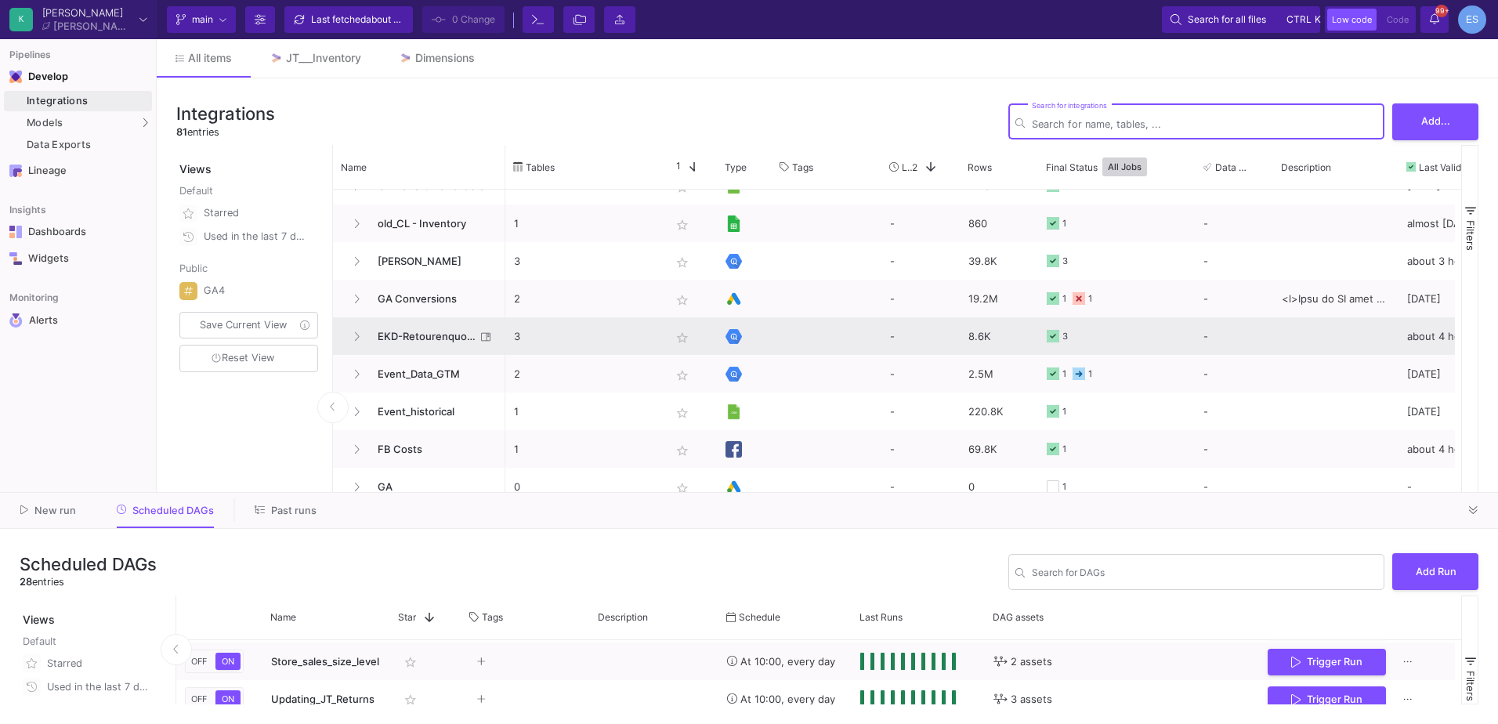
scroll to position [627, 0]
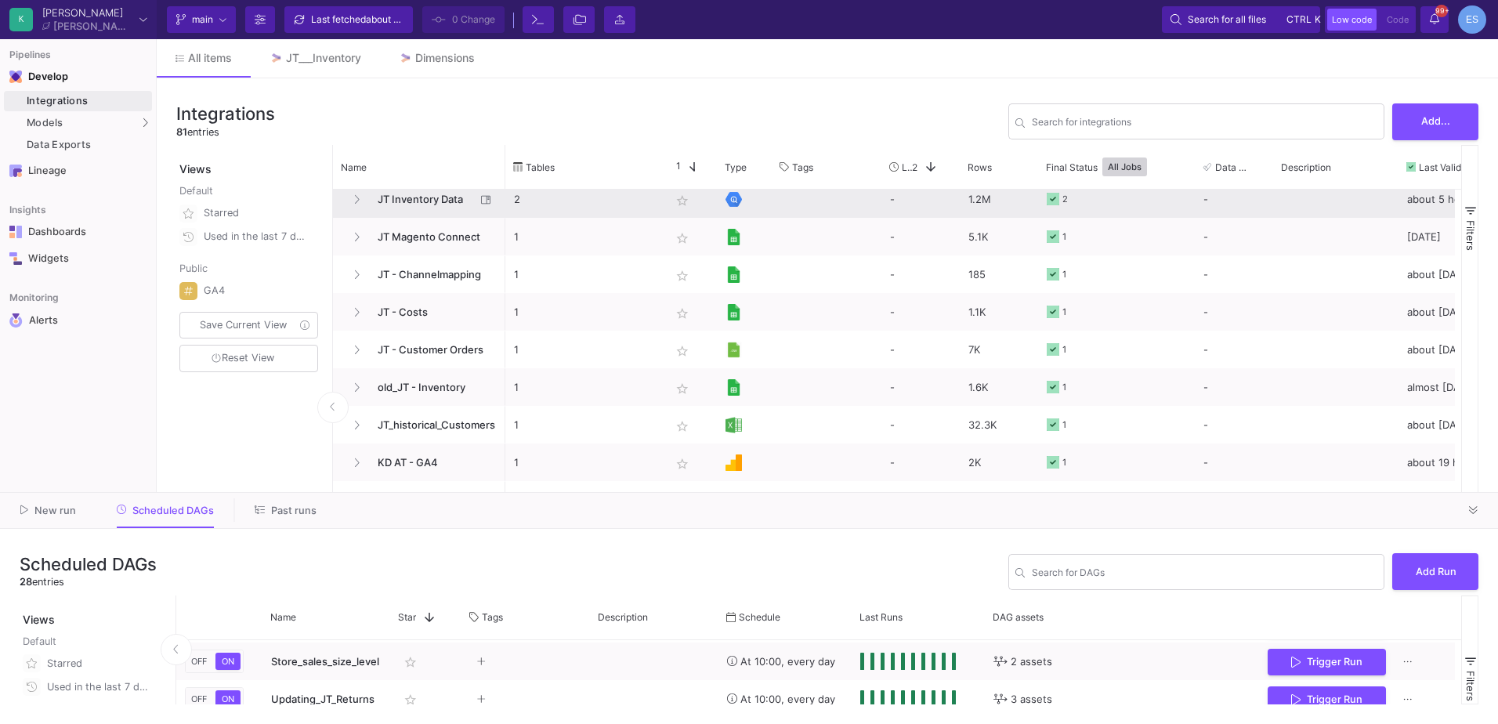
click at [433, 197] on span "JT Inventory Data" at bounding box center [421, 199] width 107 height 37
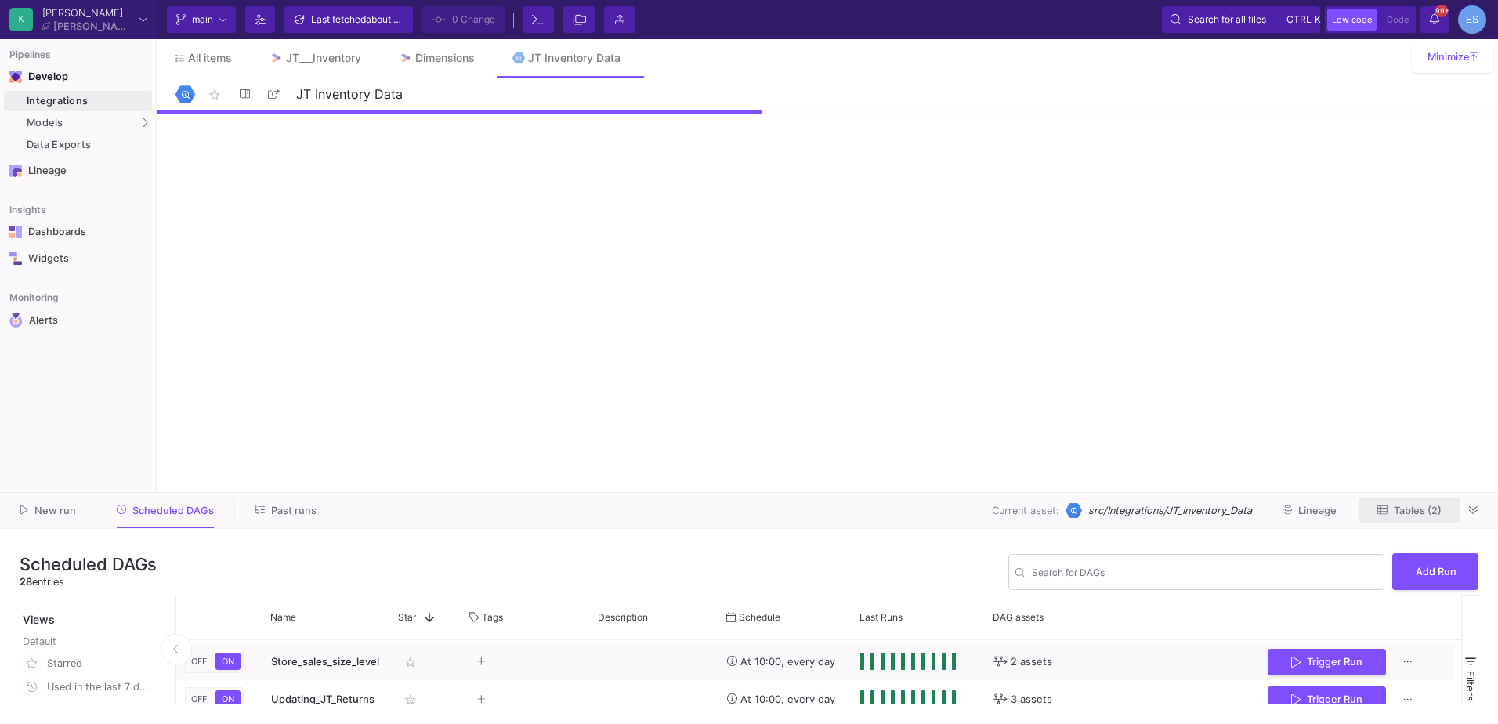
click at [1420, 506] on span "Tables (2)" at bounding box center [1418, 511] width 48 height 12
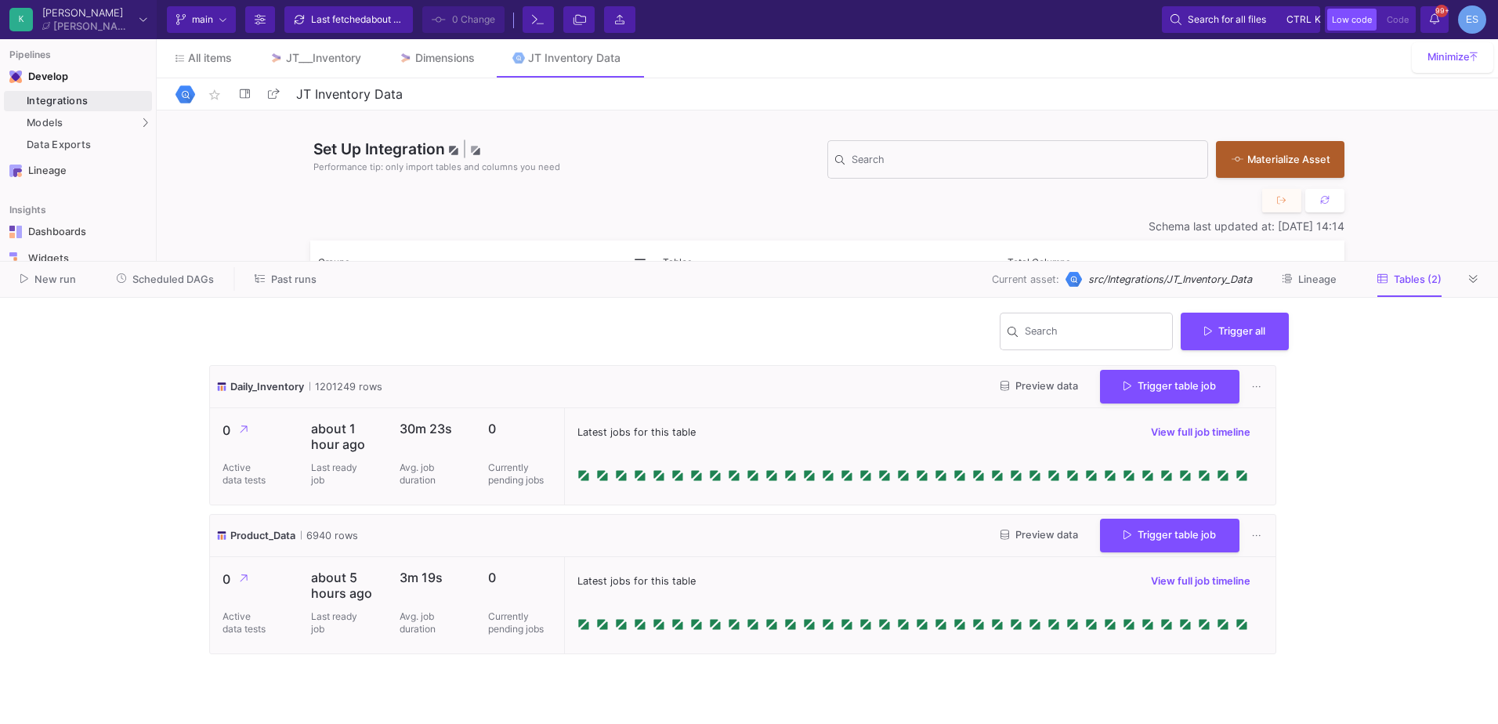
drag, startPoint x: 651, startPoint y: 490, endPoint x: 645, endPoint y: 259, distance: 231.2
click at [645, 259] on as-split "K [PERSON_NAME] [PERSON_NAME] Current branch main Branch Options Last fetched a…" at bounding box center [749, 362] width 1498 height 724
click at [198, 283] on span "Scheduled DAGs" at bounding box center [172, 279] width 81 height 12
